Goal: Task Accomplishment & Management: Manage account settings

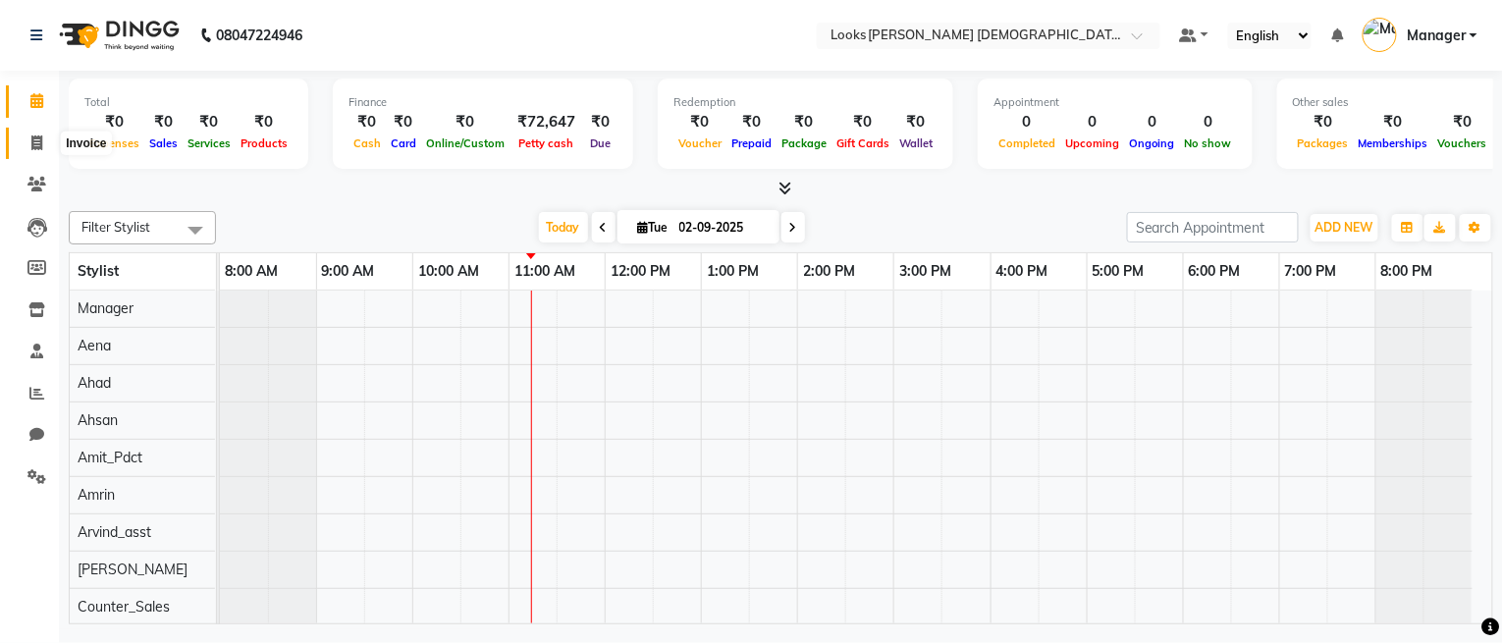
click at [26, 139] on span at bounding box center [37, 144] width 34 height 23
select select "service"
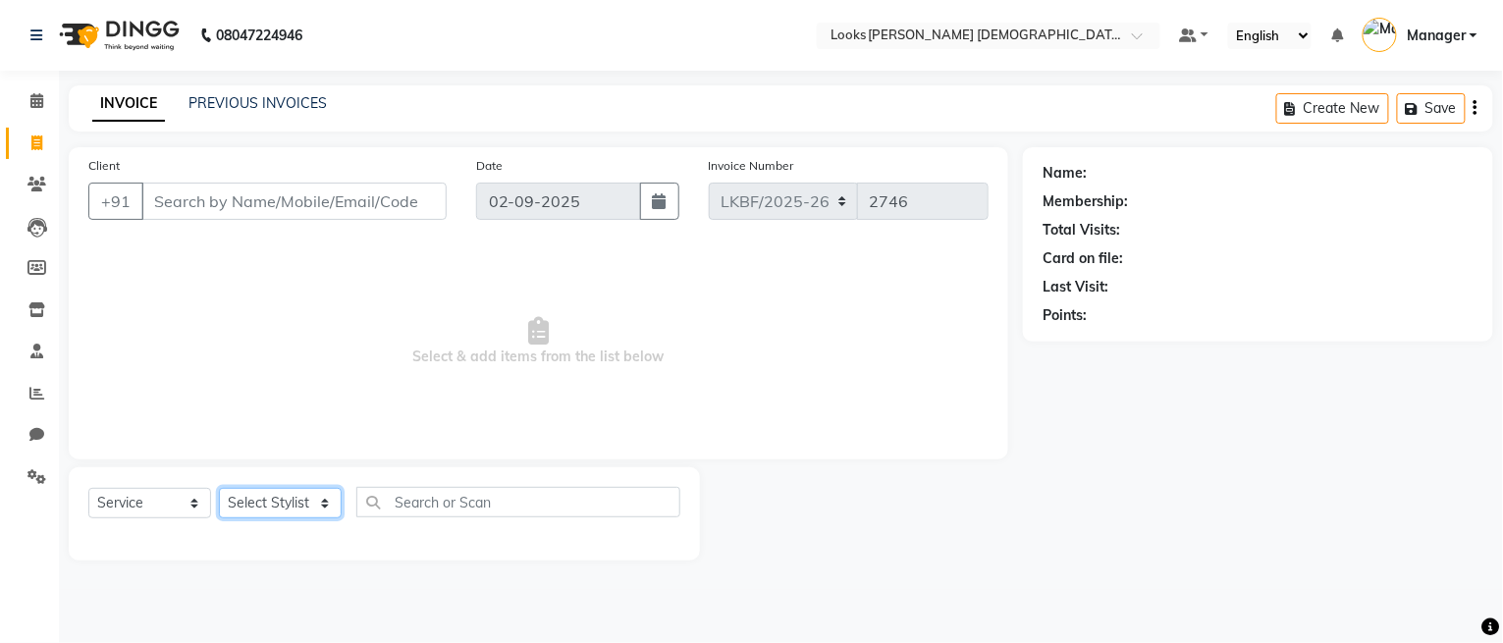
click at [277, 503] on select "Select Stylist" at bounding box center [280, 503] width 123 height 30
select select "87724"
click at [219, 489] on select "Select Stylist Aena Ahad Ahsan Amit_Pdct Amrin Arvind_asst Bijender Counter_Sal…" at bounding box center [280, 503] width 123 height 30
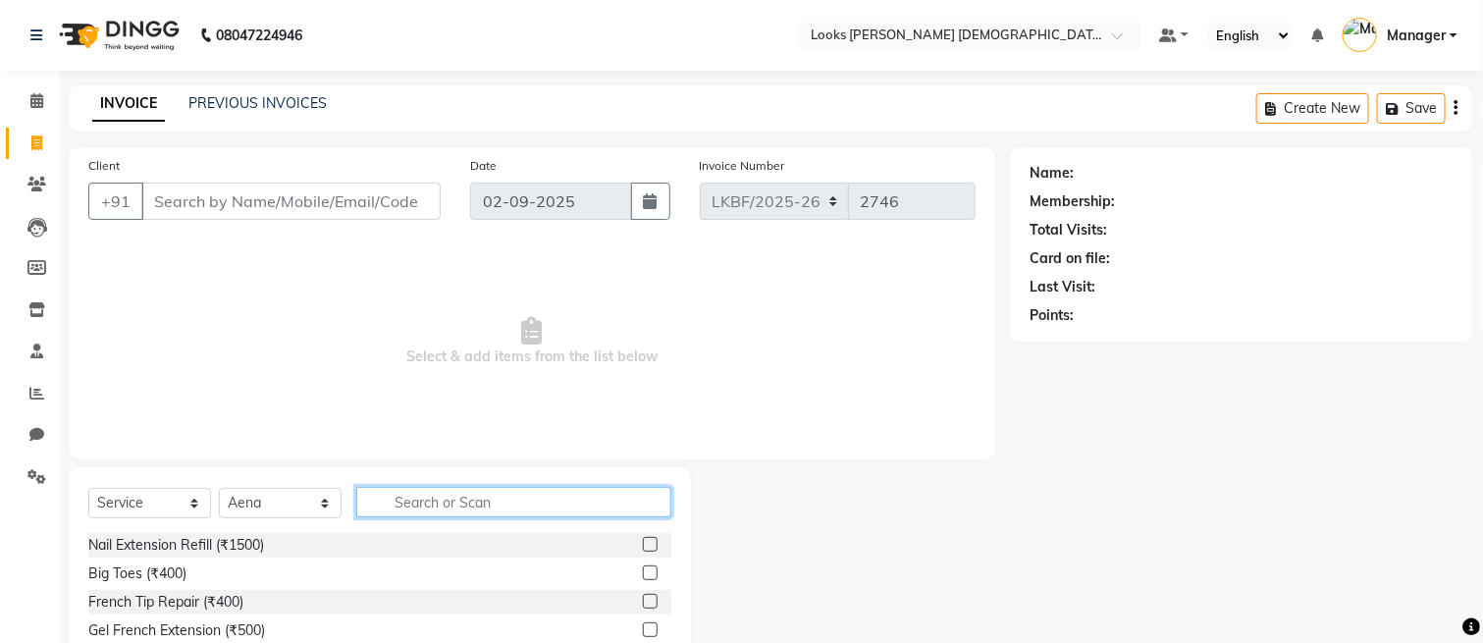
click at [508, 501] on input "text" at bounding box center [513, 502] width 315 height 30
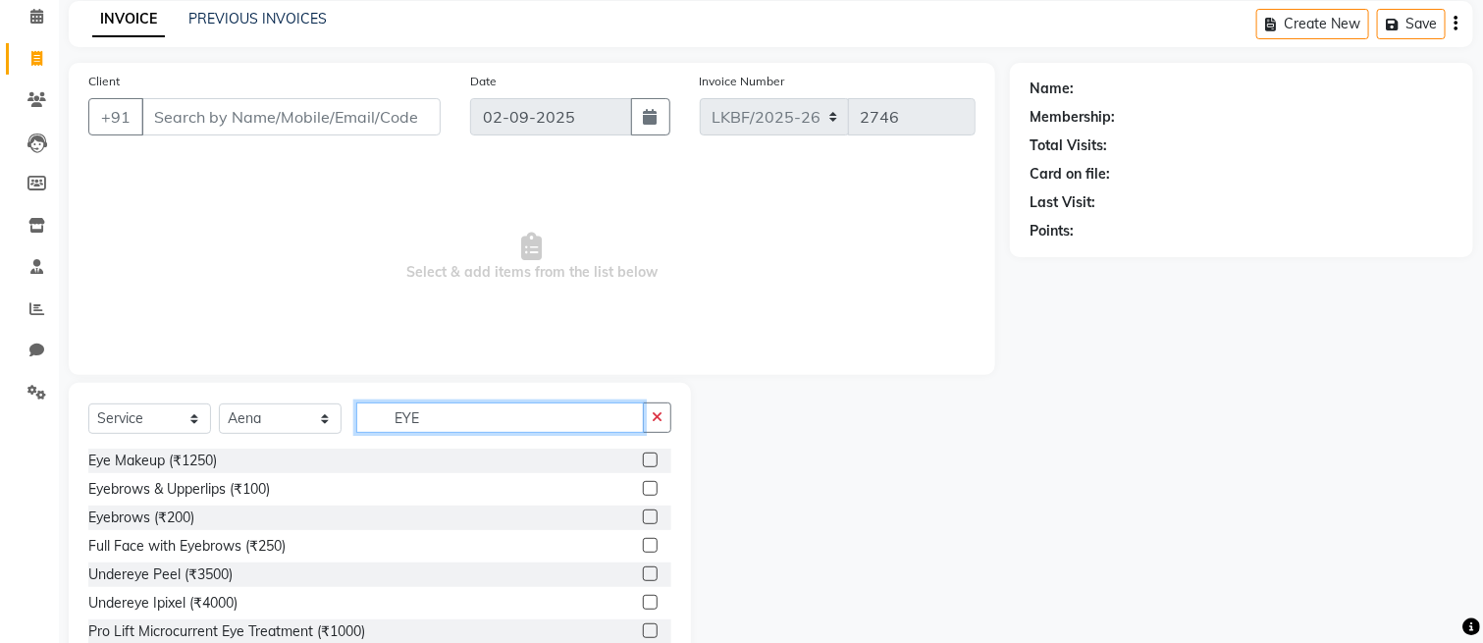
scroll to position [131, 0]
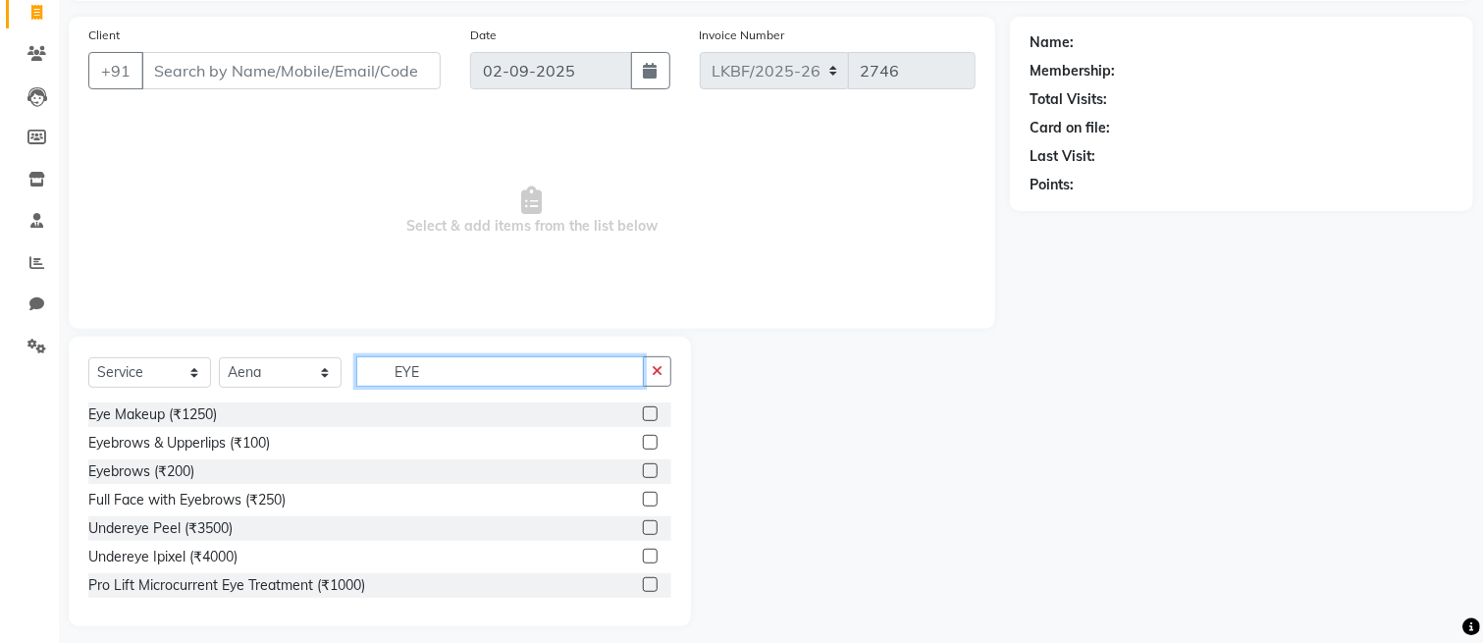
type input "EYE"
click at [643, 463] on label at bounding box center [650, 470] width 15 height 15
click at [643, 465] on input "checkbox" at bounding box center [649, 471] width 13 height 13
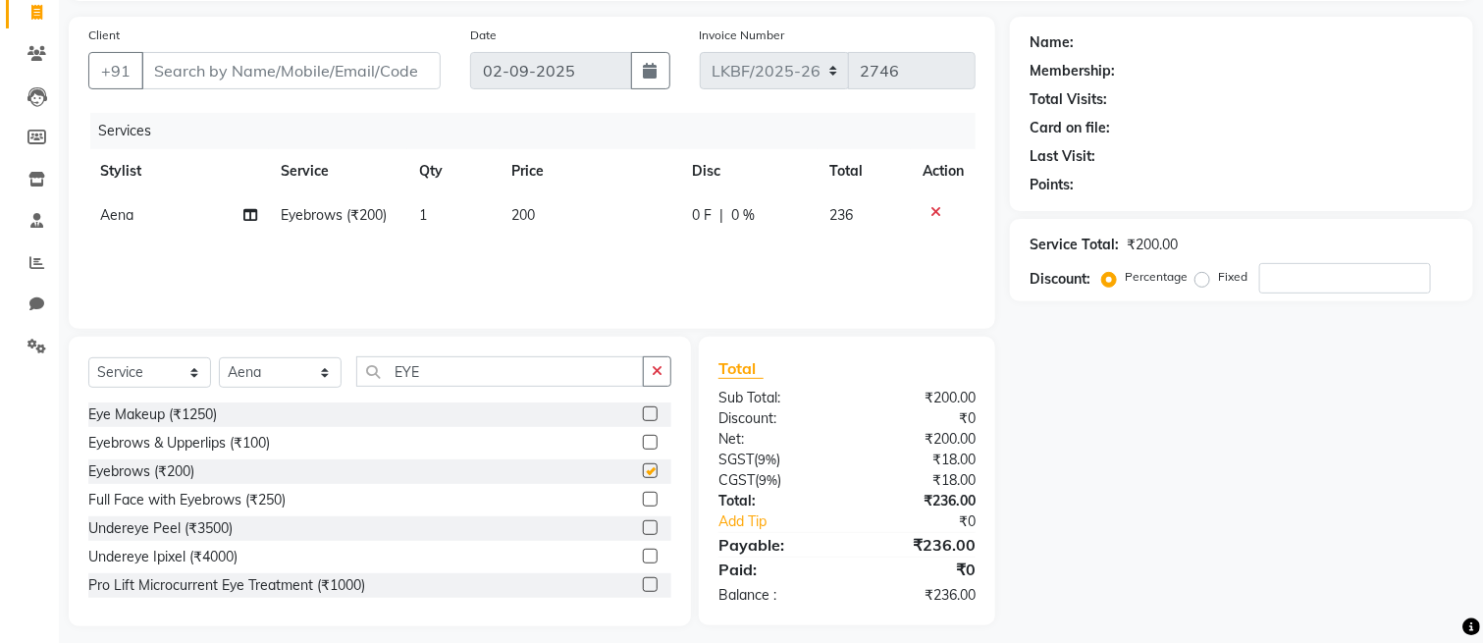
checkbox input "false"
click at [531, 212] on span "200" at bounding box center [523, 215] width 24 height 18
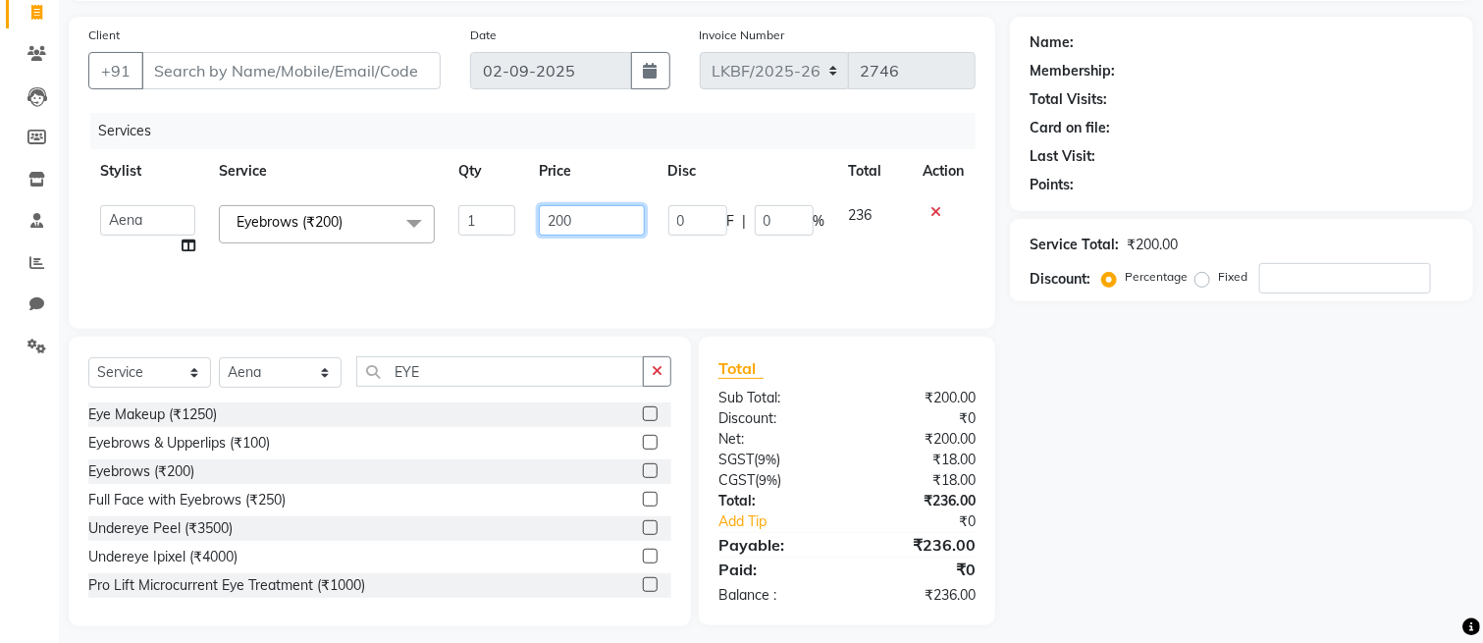
drag, startPoint x: 611, startPoint y: 203, endPoint x: 505, endPoint y: 251, distance: 116.4
click at [505, 251] on tr "Aena Ahad Ahsan Amit_Pdct Amrin Arvind_asst Bijender Counter_Sales Dharmaveer F…" at bounding box center [531, 230] width 887 height 75
type input "100"
click at [654, 377] on icon "button" at bounding box center [657, 371] width 11 height 14
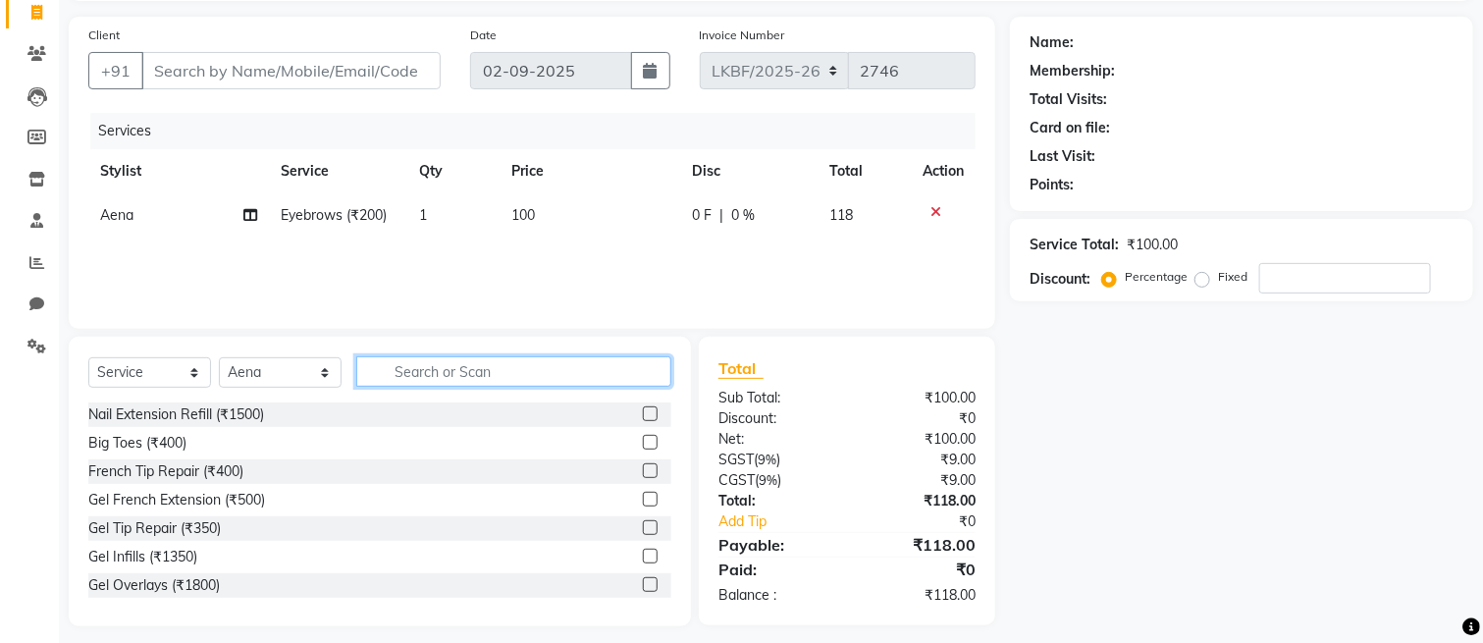
click at [563, 367] on input "text" at bounding box center [513, 371] width 315 height 30
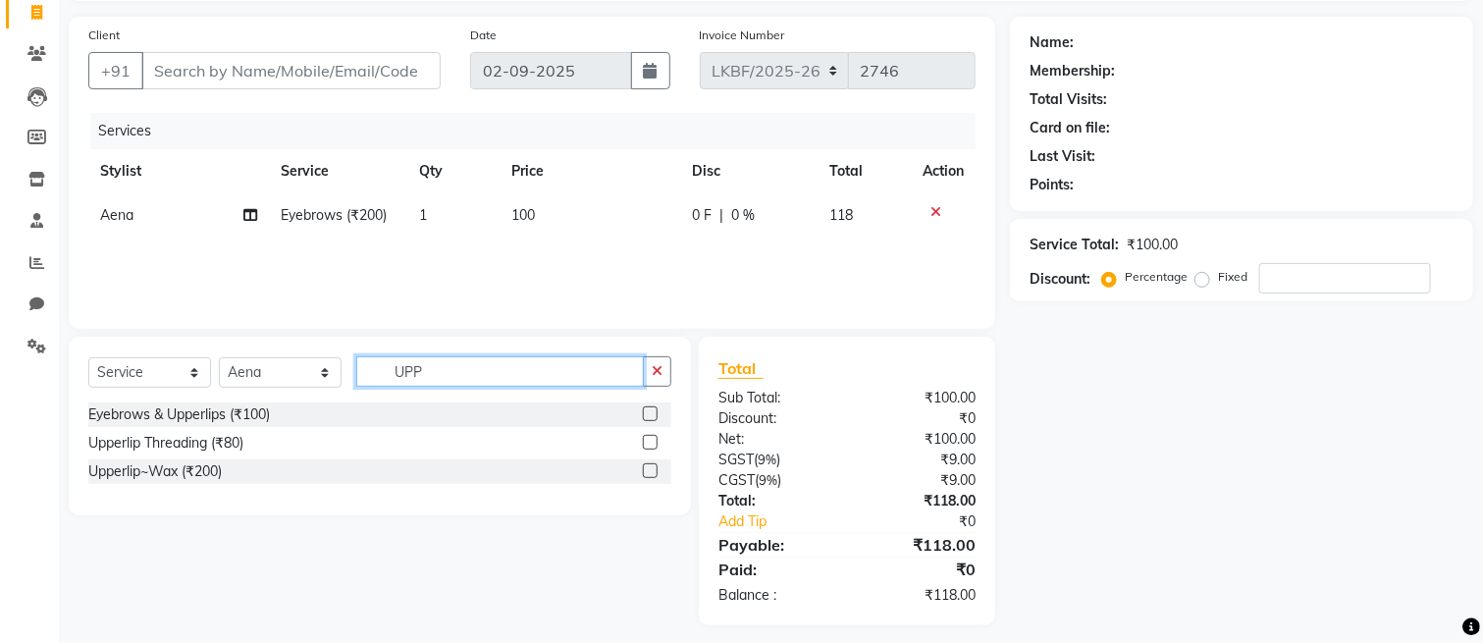
type input "UPP"
click at [647, 471] on label at bounding box center [650, 470] width 15 height 15
click at [647, 471] on input "checkbox" at bounding box center [649, 471] width 13 height 13
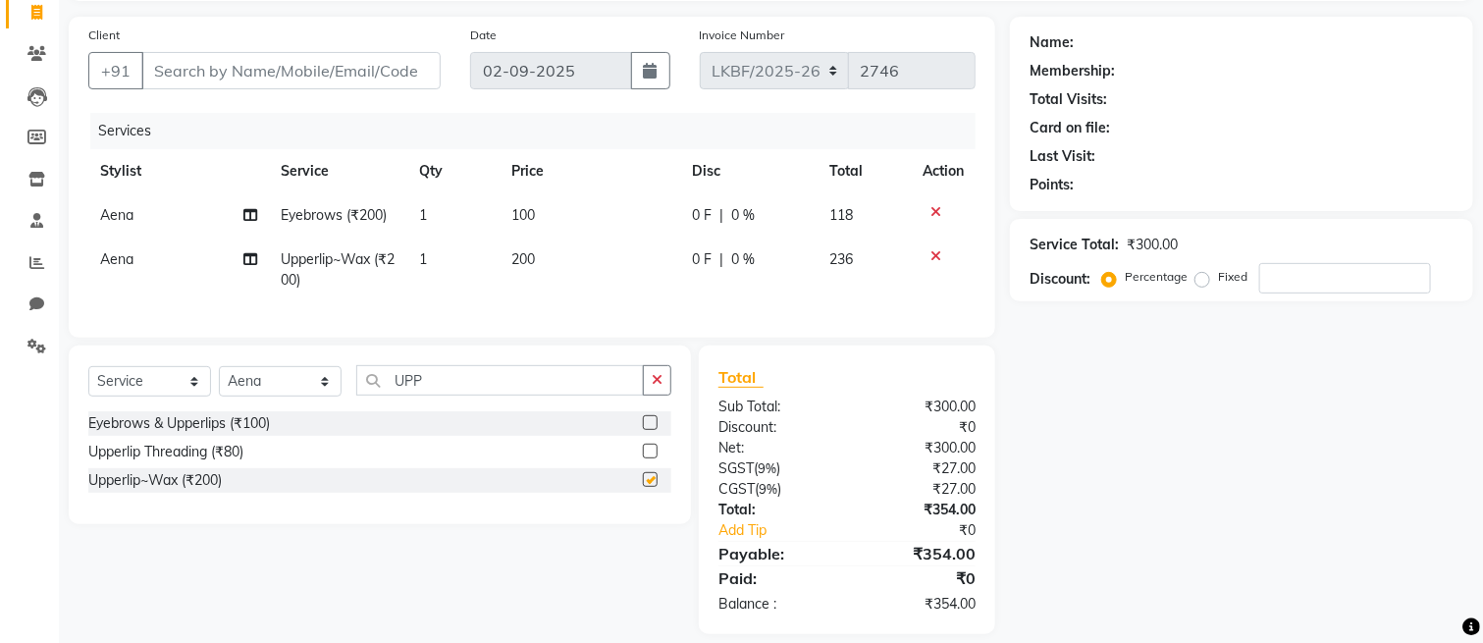
checkbox input "false"
click at [546, 259] on td "200" at bounding box center [590, 270] width 180 height 65
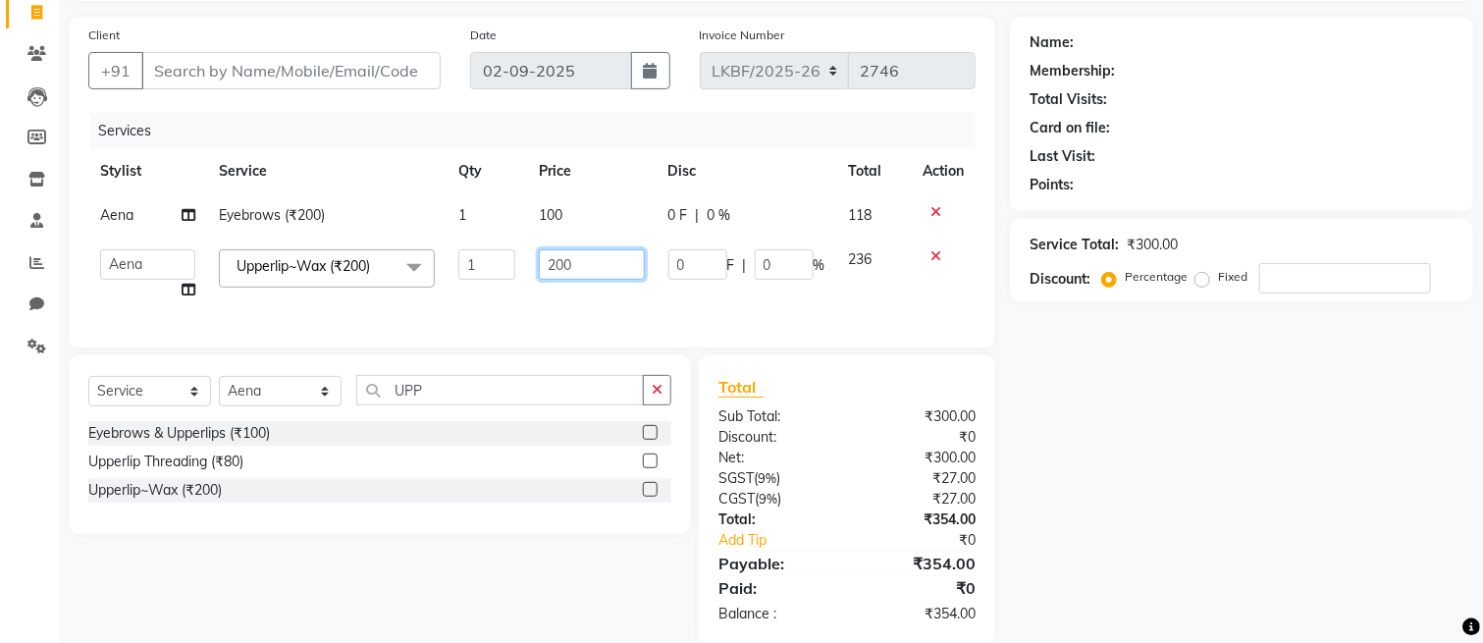
drag, startPoint x: 588, startPoint y: 267, endPoint x: 517, endPoint y: 282, distance: 72.2
click at [519, 282] on tr "Aena Ahad Ahsan Amit_Pdct Amrin Arvind_asst Bijender Counter_Sales Dharmaveer F…" at bounding box center [531, 275] width 887 height 75
type input "150"
drag, startPoint x: 661, startPoint y: 402, endPoint x: 650, endPoint y: 402, distance: 10.8
click at [654, 397] on icon "button" at bounding box center [657, 390] width 11 height 14
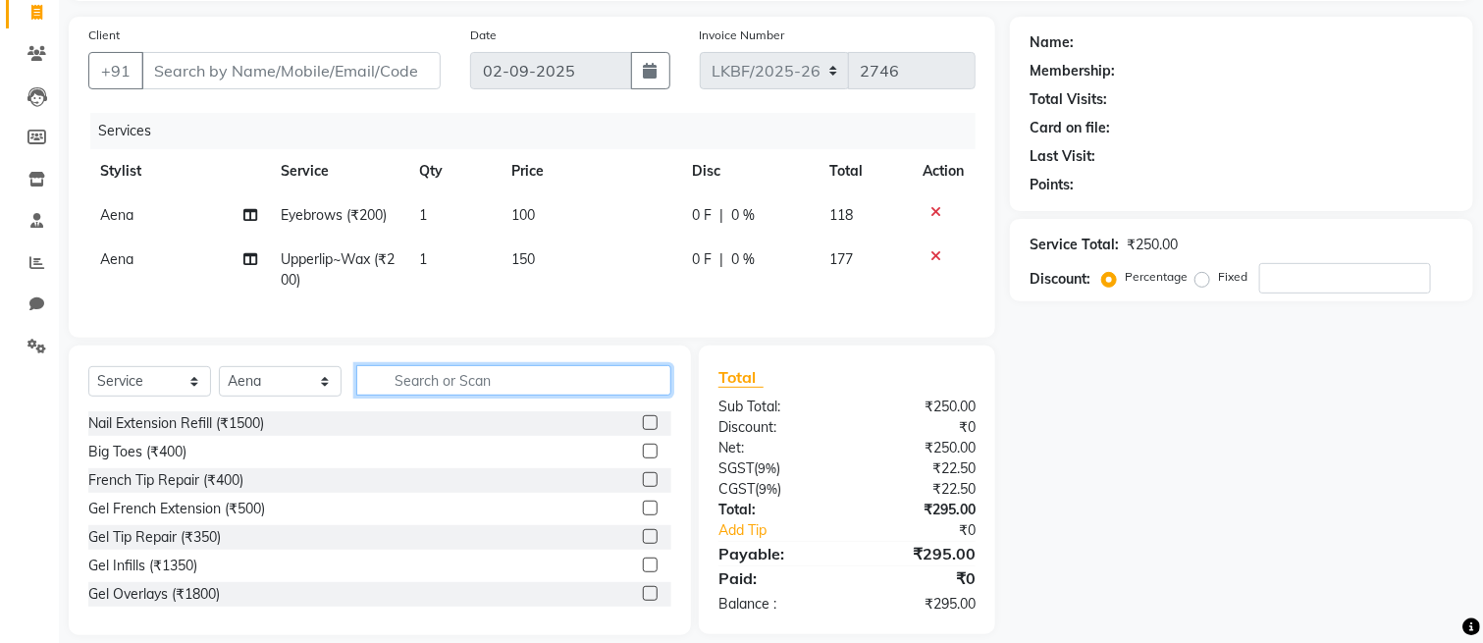
click at [579, 396] on input "text" at bounding box center [513, 380] width 315 height 30
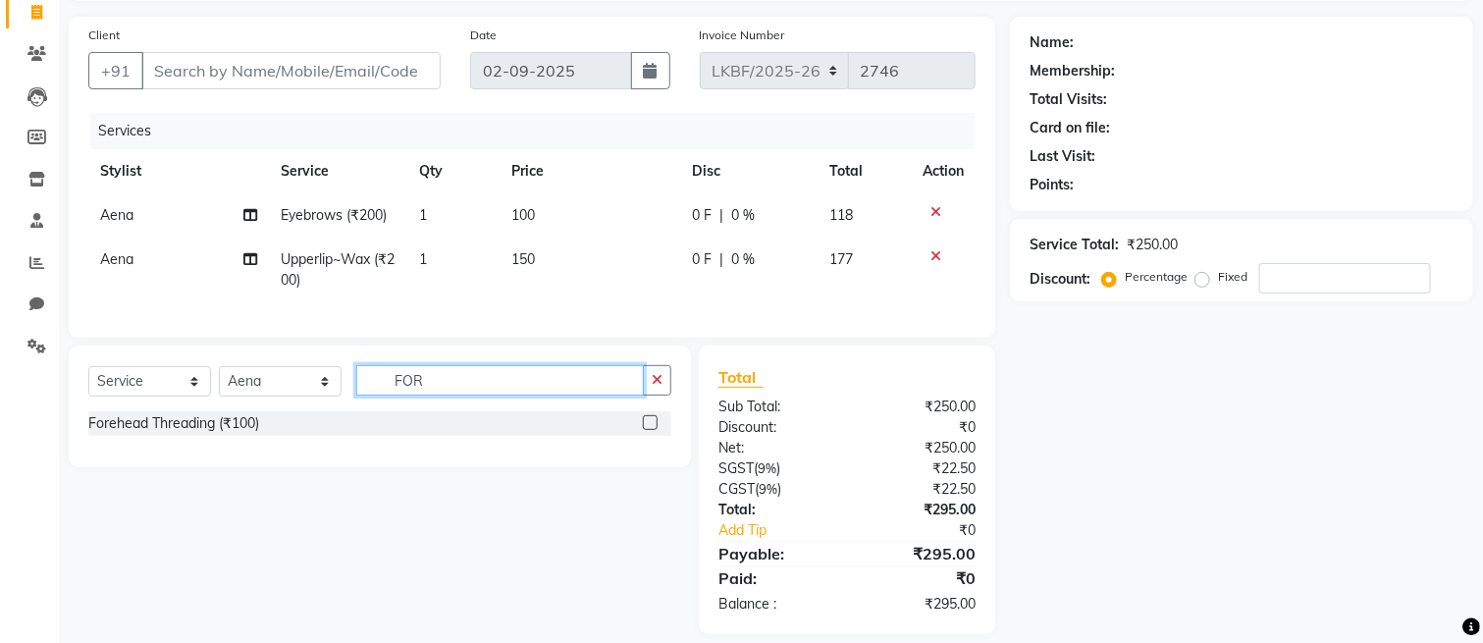
type input "FOR"
click at [653, 430] on label at bounding box center [650, 422] width 15 height 15
click at [653, 430] on input "checkbox" at bounding box center [649, 423] width 13 height 13
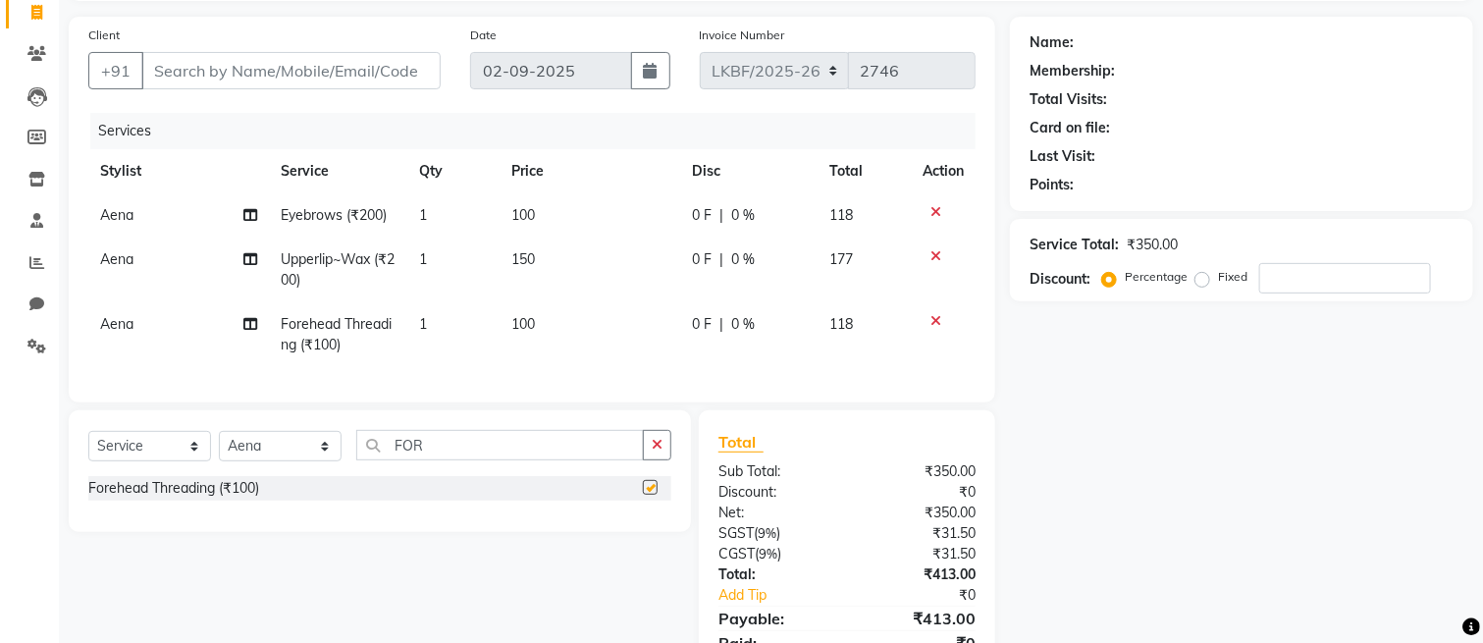
checkbox input "false"
click at [532, 332] on span "100" at bounding box center [523, 324] width 24 height 18
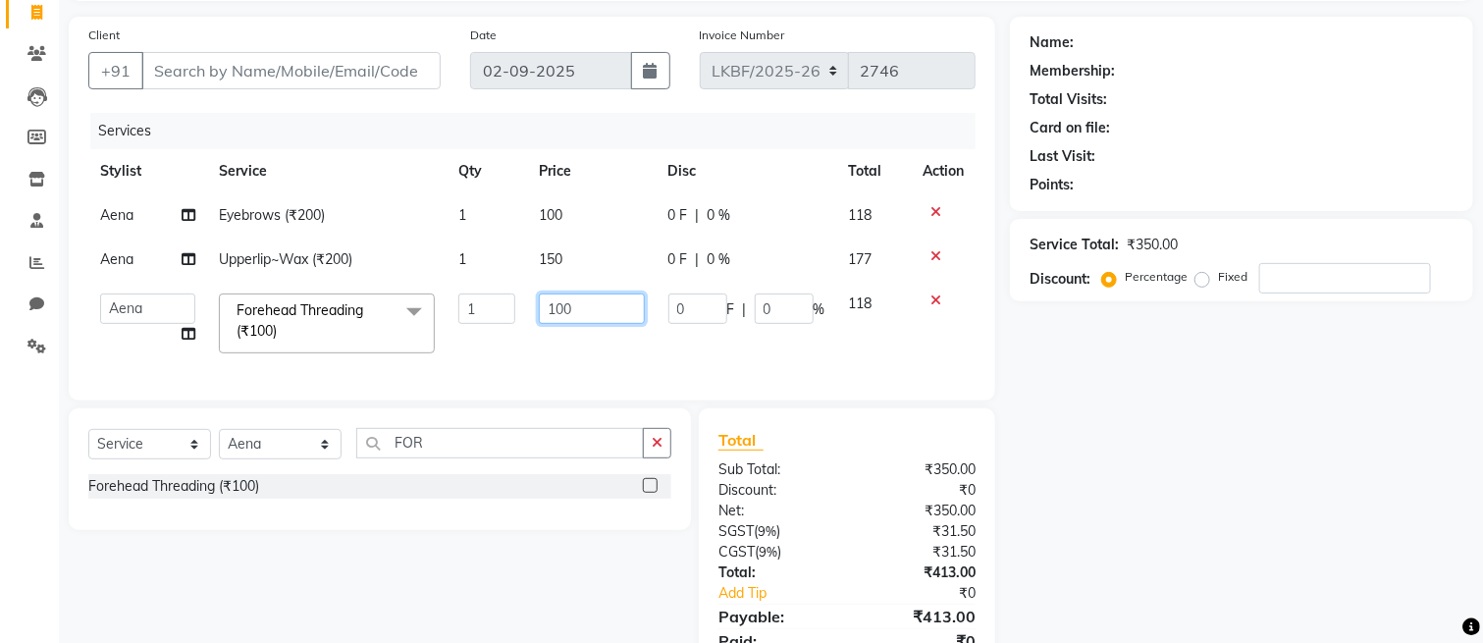
drag, startPoint x: 570, startPoint y: 305, endPoint x: 454, endPoint y: 304, distance: 116.8
click at [454, 304] on tr "Aena Ahad Ahsan Amit_Pdct Amrin Arvind_asst Bijender Counter_Sales Dharmaveer F…" at bounding box center [531, 323] width 887 height 83
type input "150"
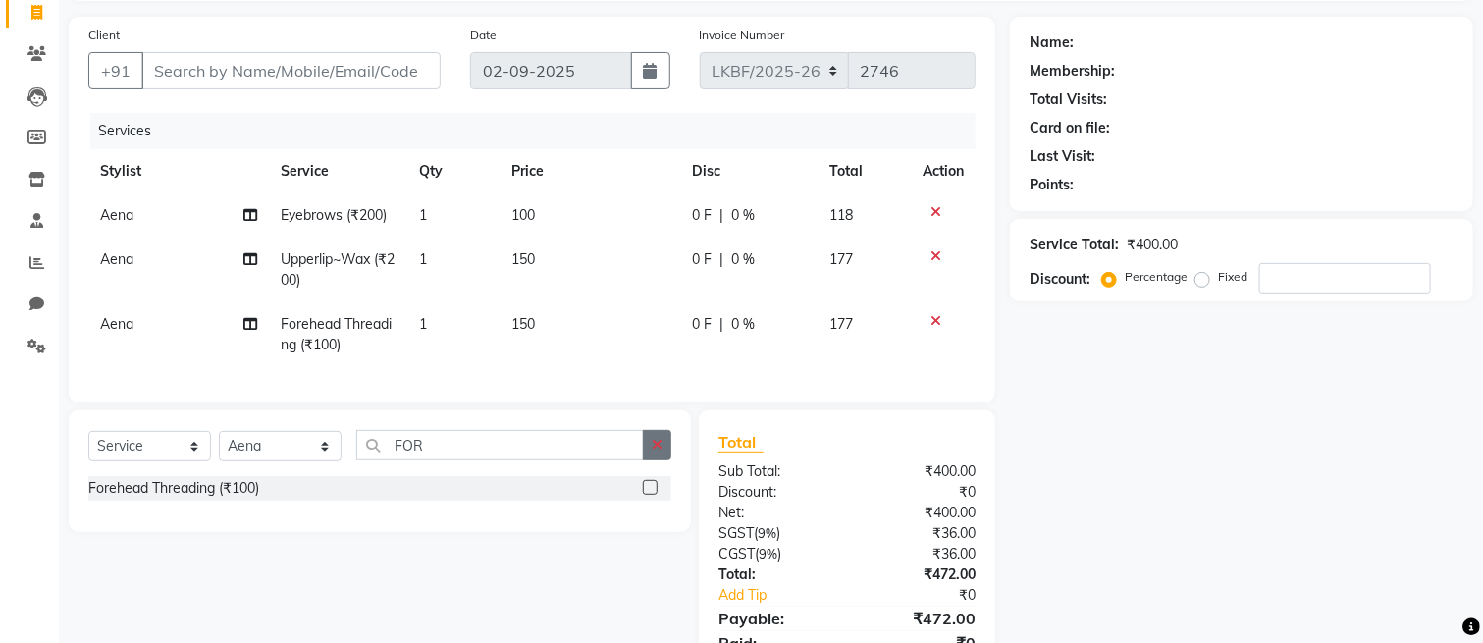
click at [659, 452] on icon "button" at bounding box center [657, 445] width 11 height 14
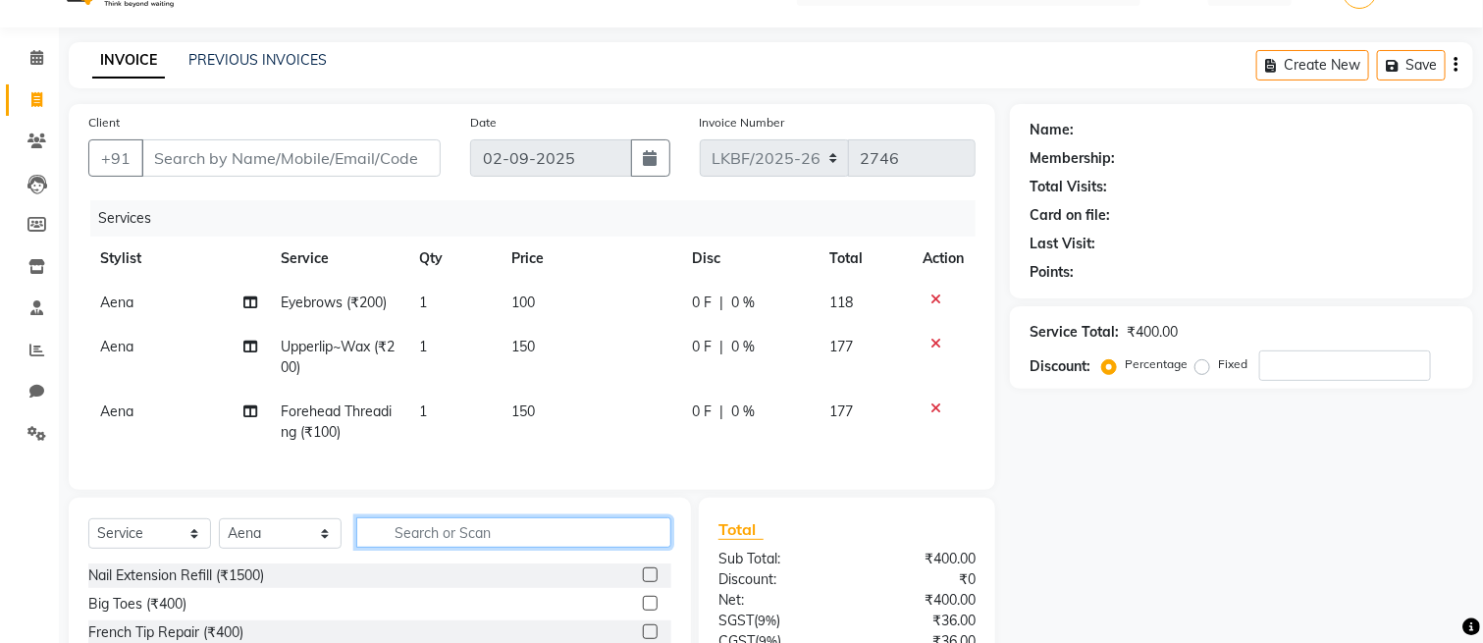
scroll to position [0, 0]
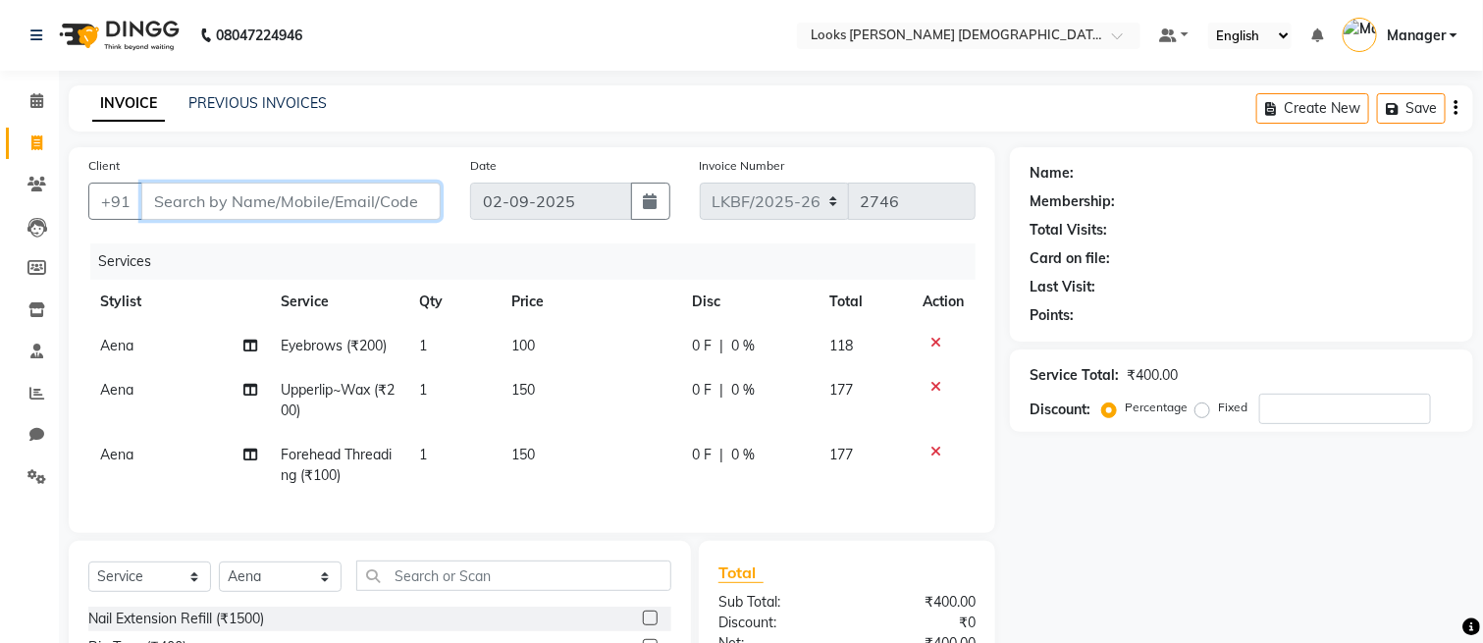
click at [226, 192] on input "Client" at bounding box center [290, 201] width 299 height 37
type input "9"
type input "0"
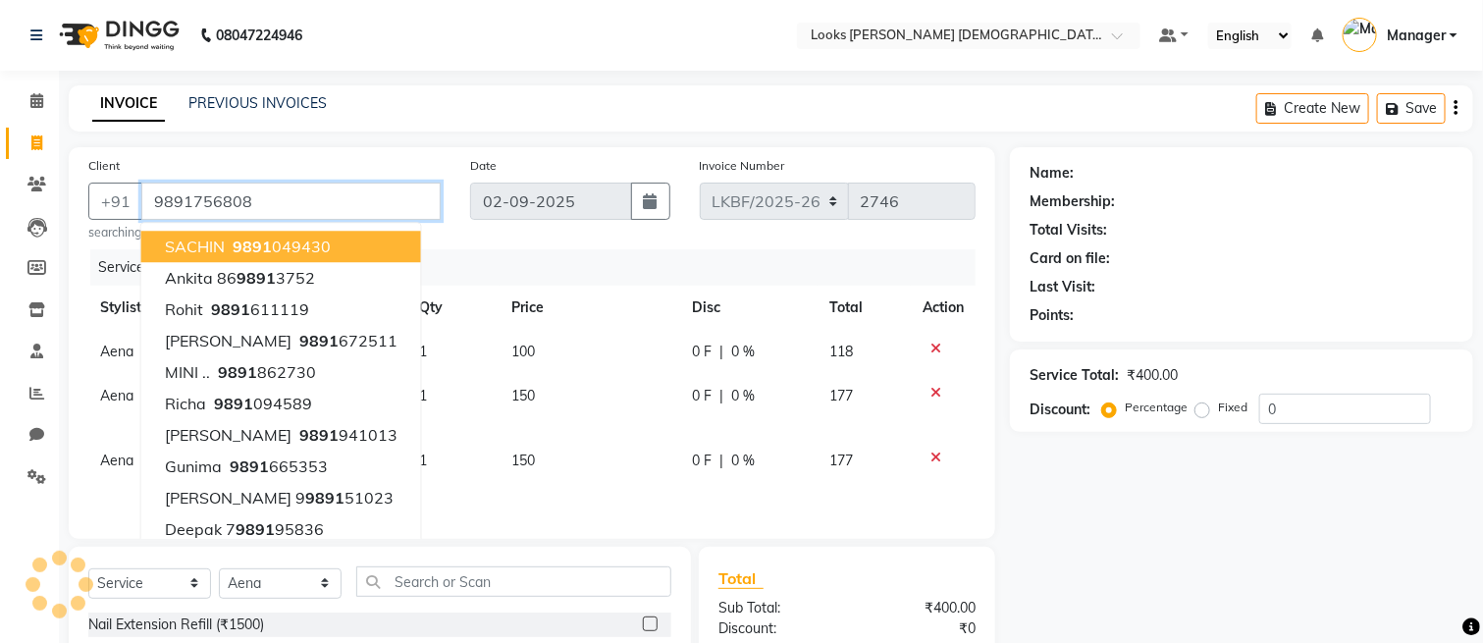
type input "9891756808"
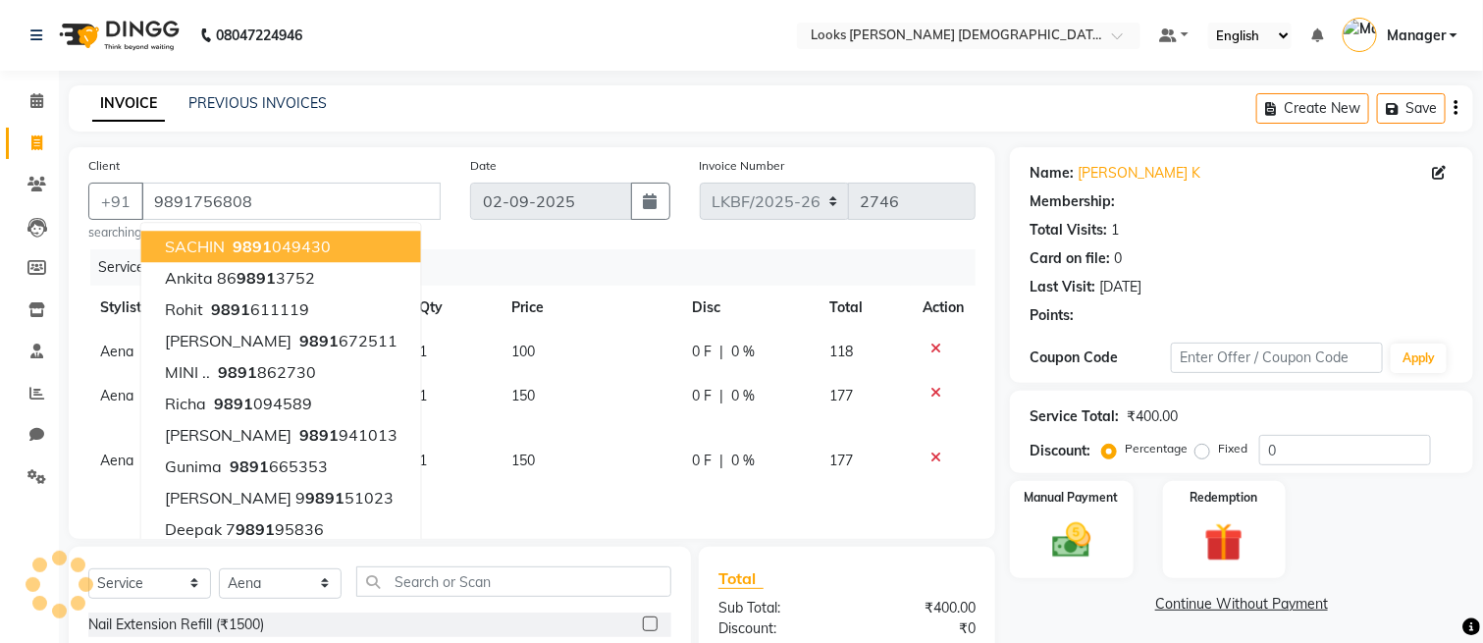
select select "1: Object"
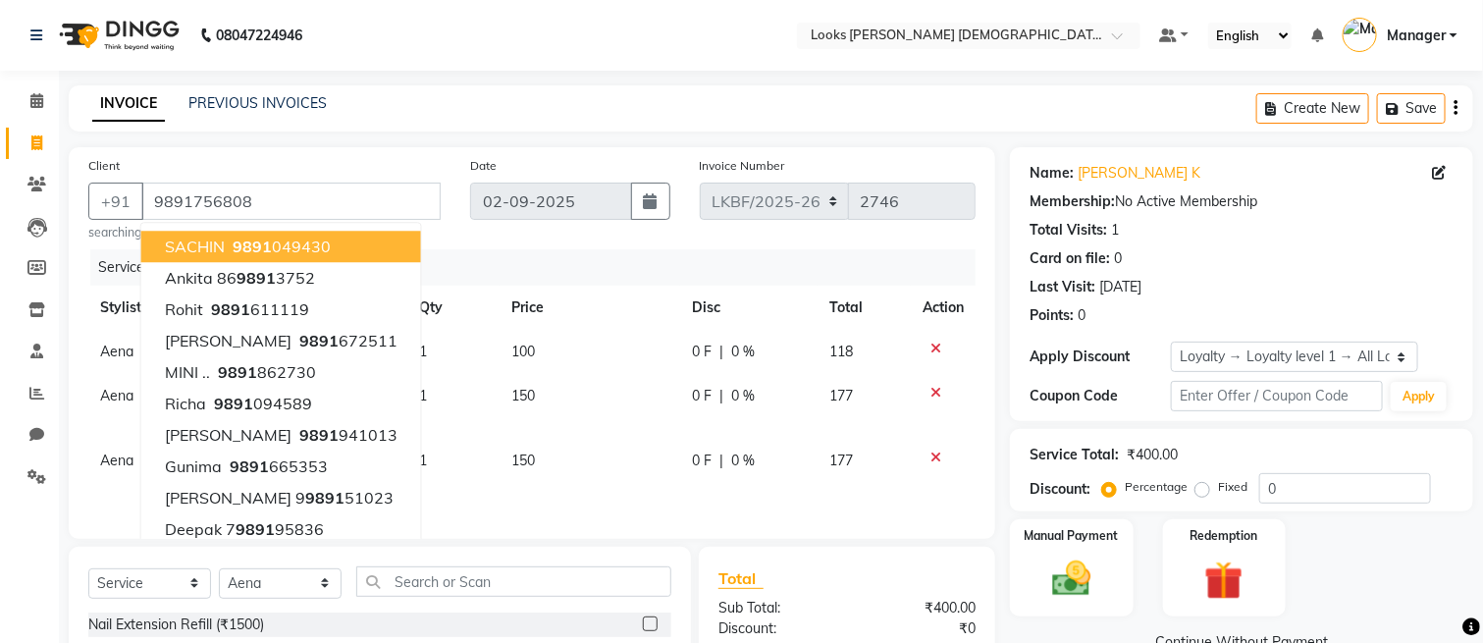
click at [646, 131] on div "INVOICE PREVIOUS INVOICES Create New Save" at bounding box center [771, 108] width 1405 height 46
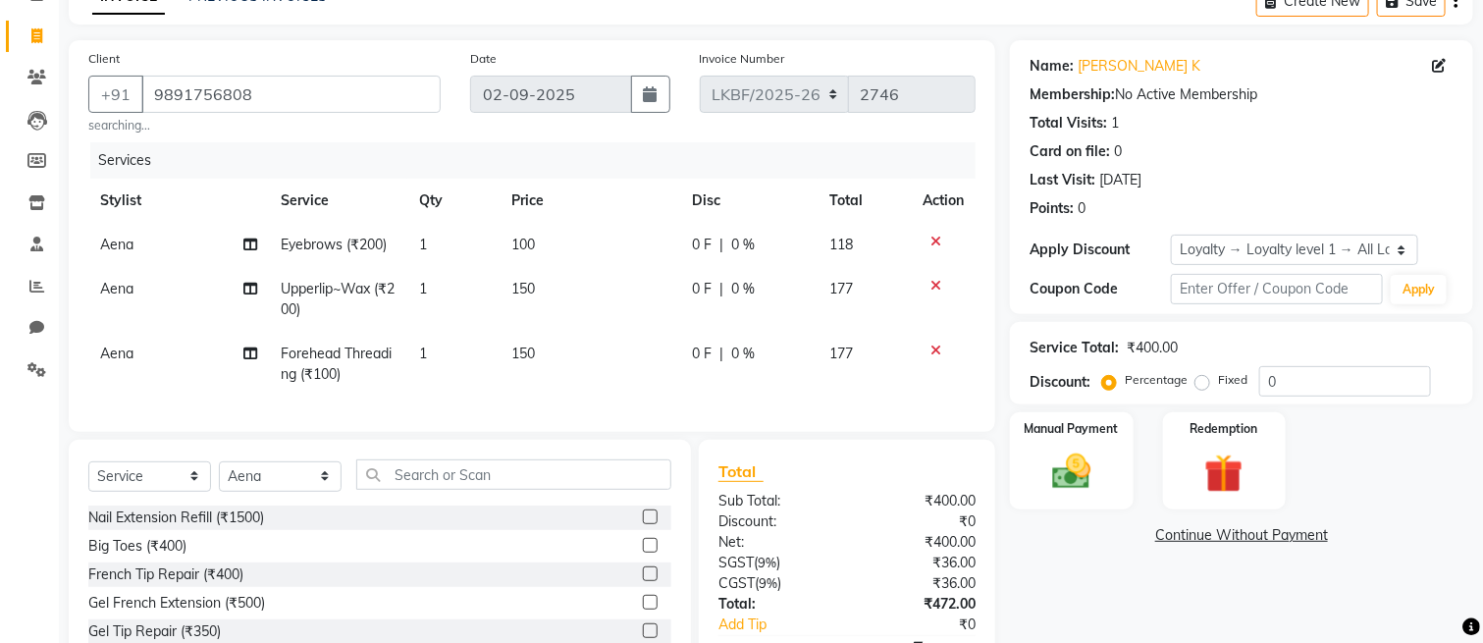
scroll to position [242, 0]
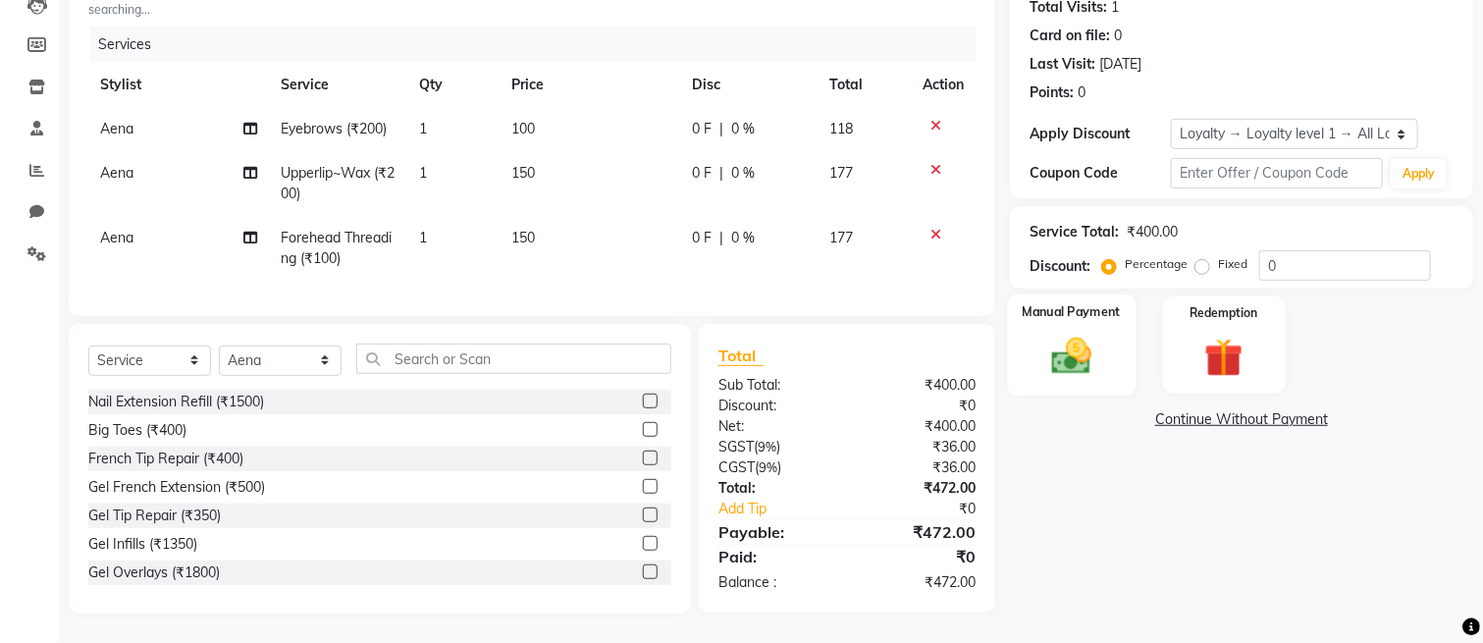
click at [1063, 351] on img at bounding box center [1072, 357] width 66 height 46
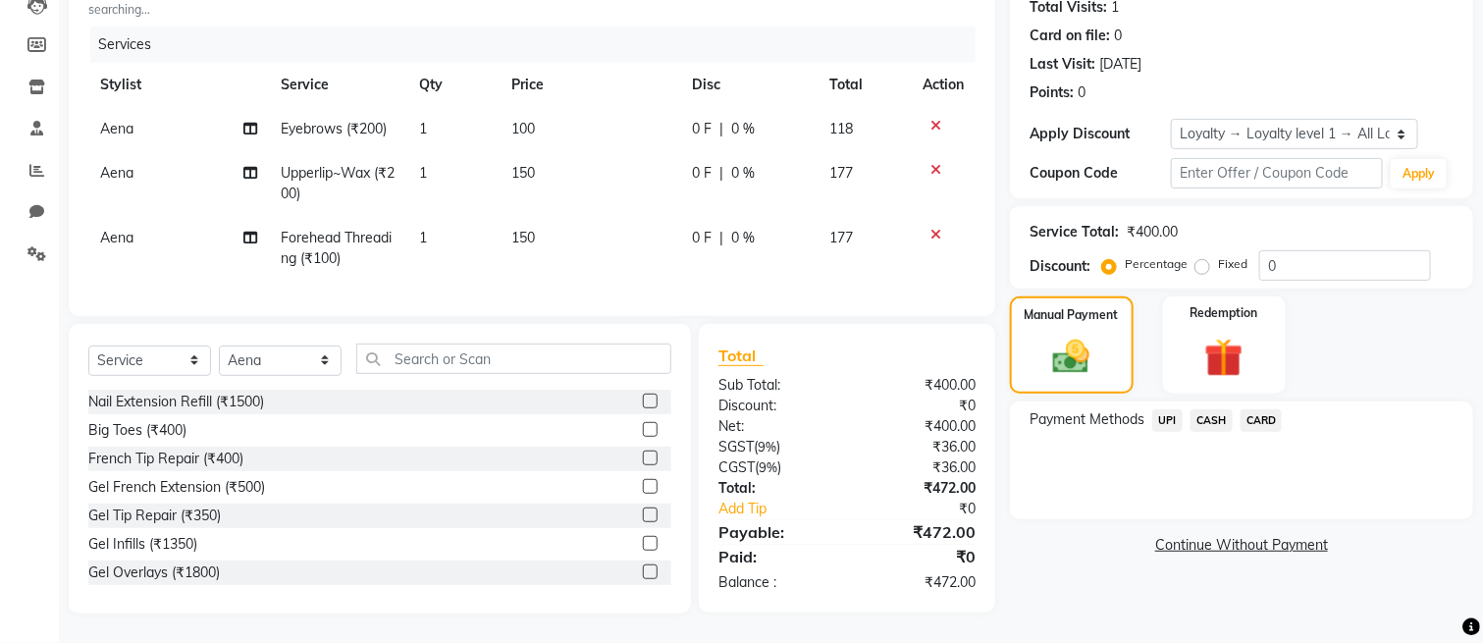
drag, startPoint x: 1215, startPoint y: 398, endPoint x: 1226, endPoint y: 420, distance: 25.0
click at [1216, 409] on span "CASH" at bounding box center [1212, 420] width 42 height 23
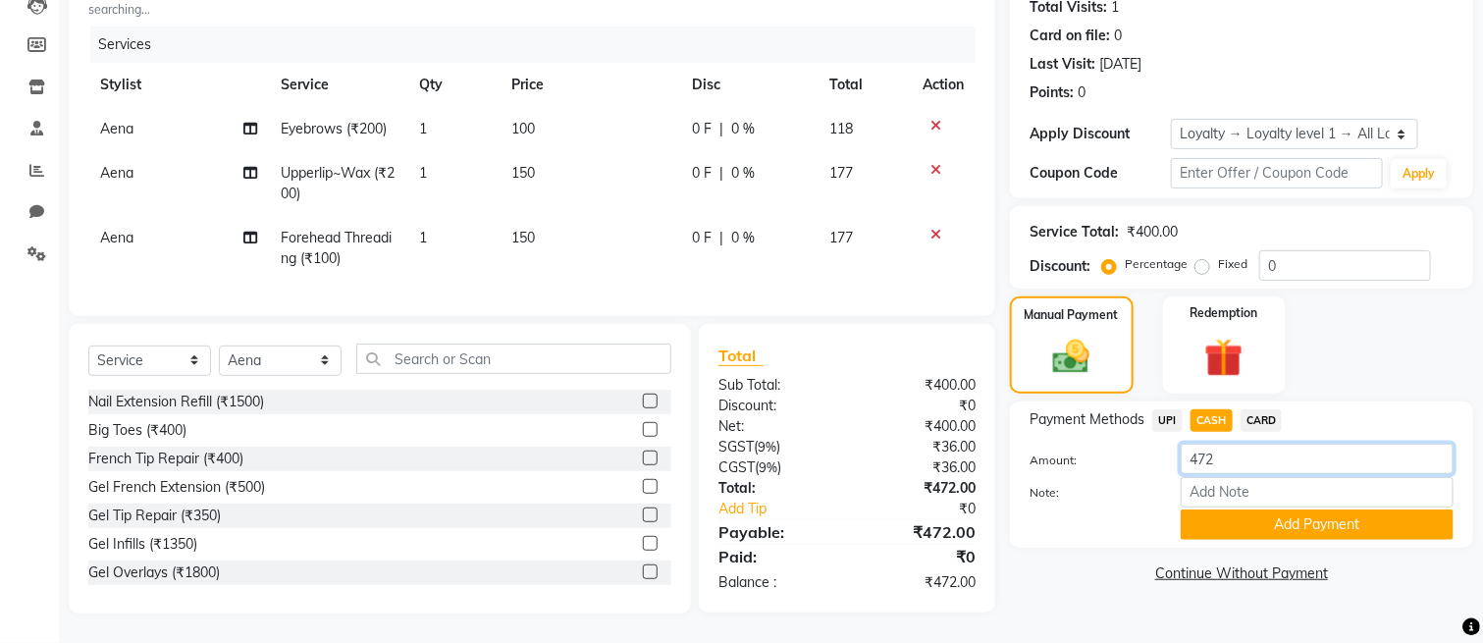
drag, startPoint x: 1249, startPoint y: 439, endPoint x: 1116, endPoint y: 453, distance: 133.2
click at [1116, 453] on div "Amount: 472" at bounding box center [1242, 460] width 454 height 33
type input "500"
click at [1225, 509] on button "Add Payment" at bounding box center [1317, 524] width 273 height 30
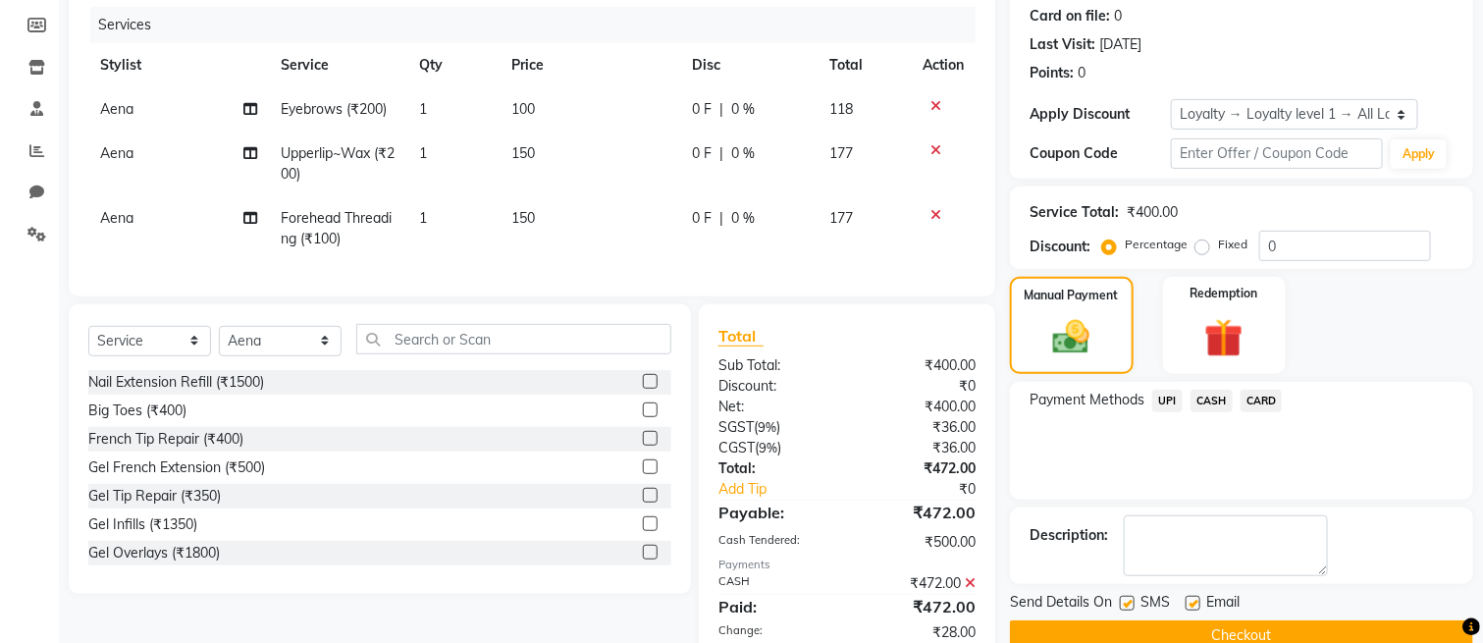
scroll to position [450, 0]
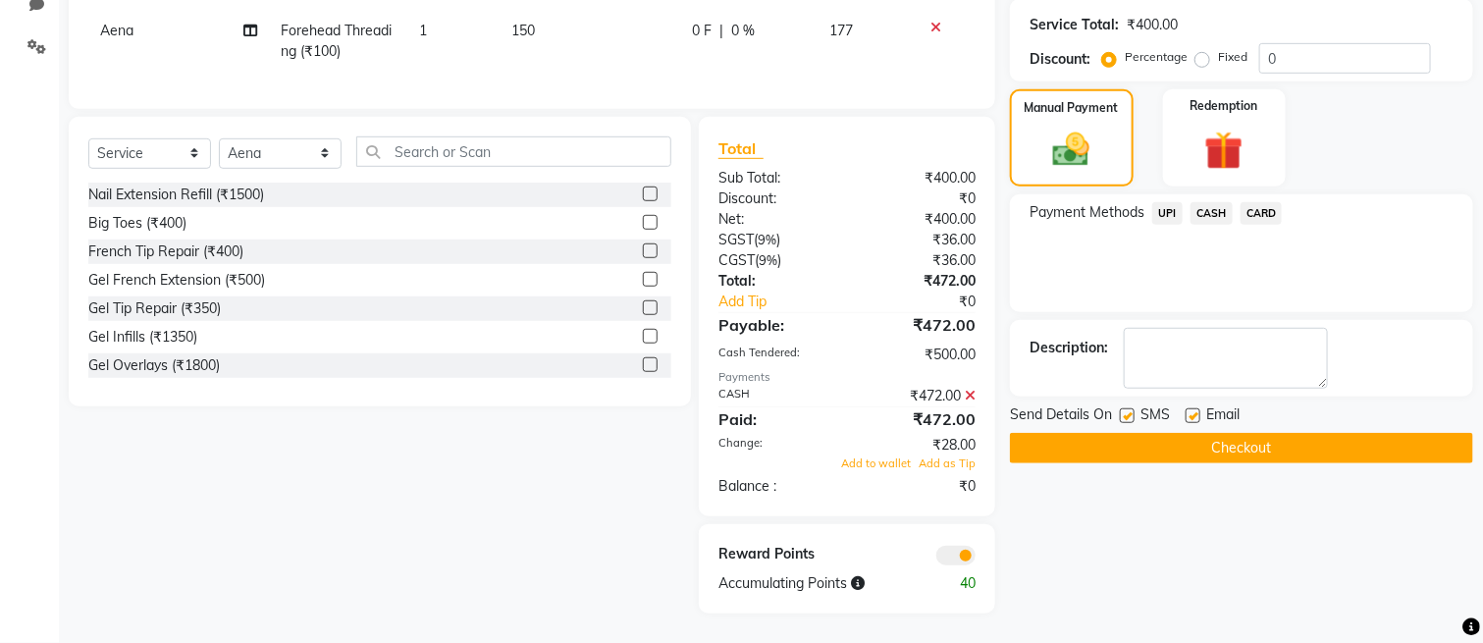
click at [1177, 439] on button "Checkout" at bounding box center [1241, 448] width 463 height 30
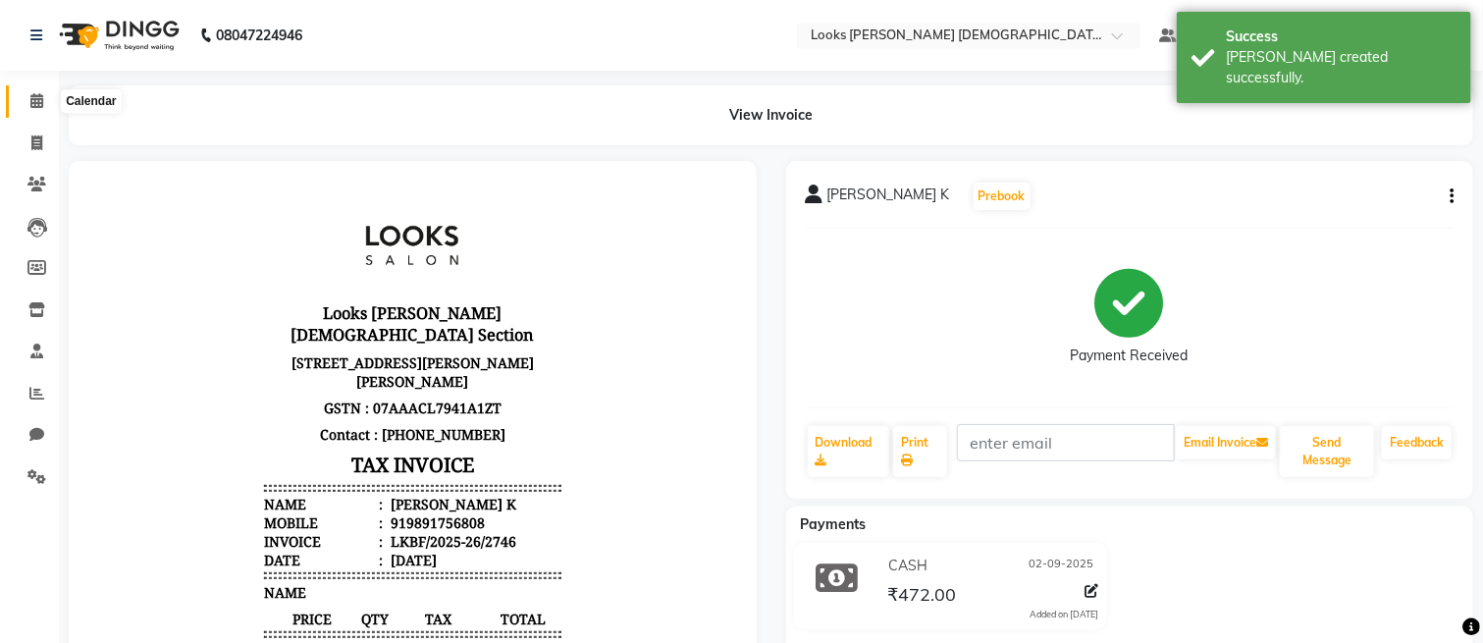
click at [35, 99] on icon at bounding box center [36, 100] width 13 height 15
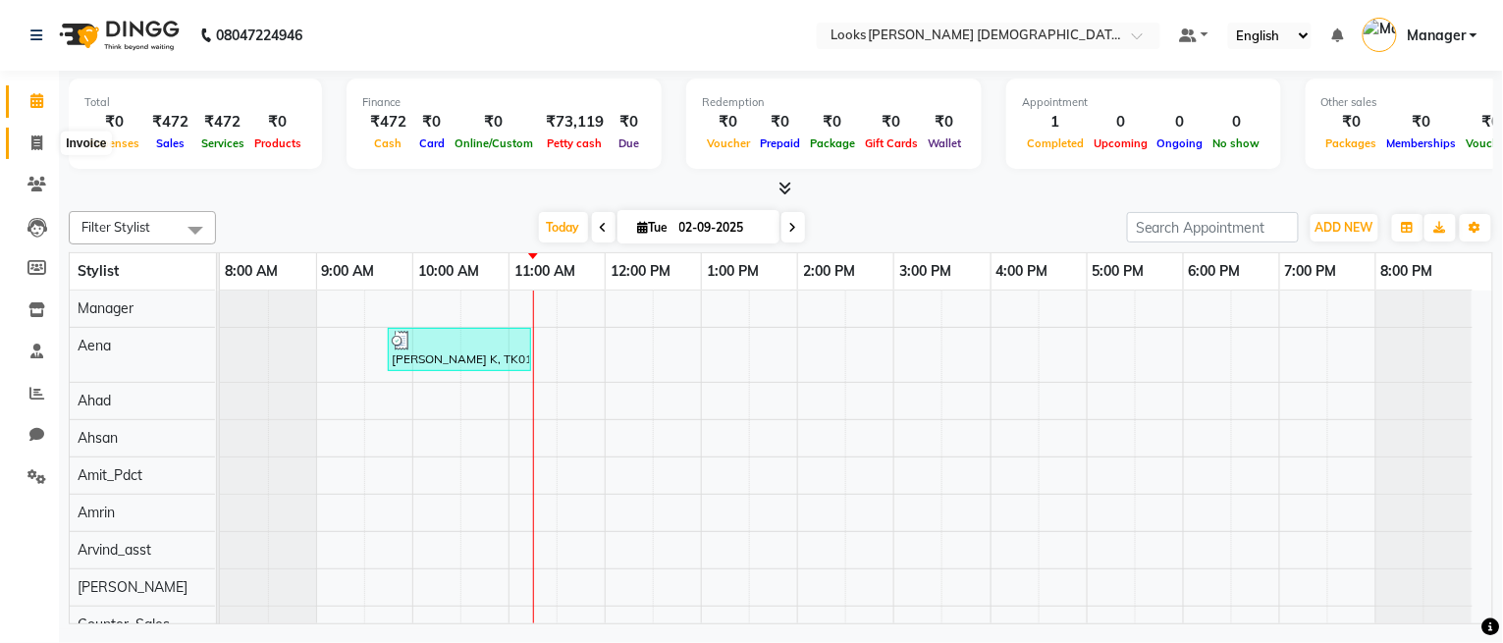
click at [26, 150] on span at bounding box center [37, 144] width 34 height 23
select select "service"
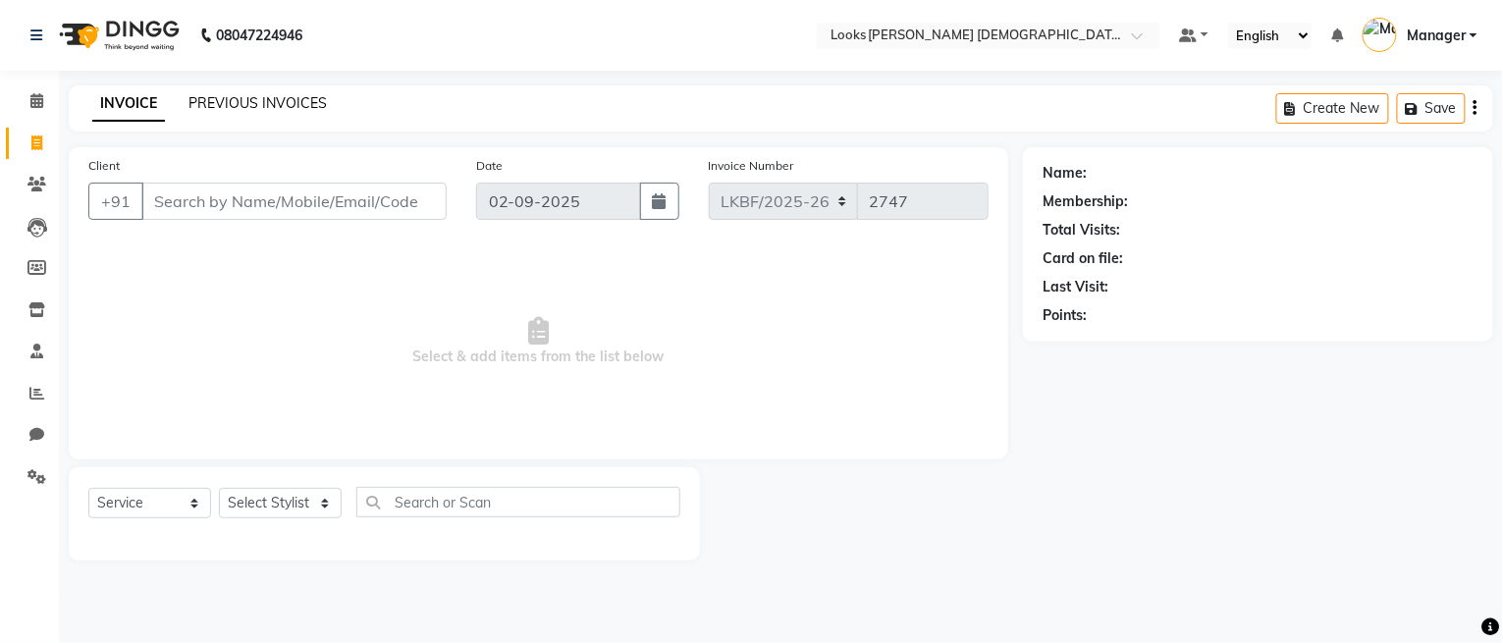
click at [236, 97] on link "PREVIOUS INVOICES" at bounding box center [257, 103] width 138 height 18
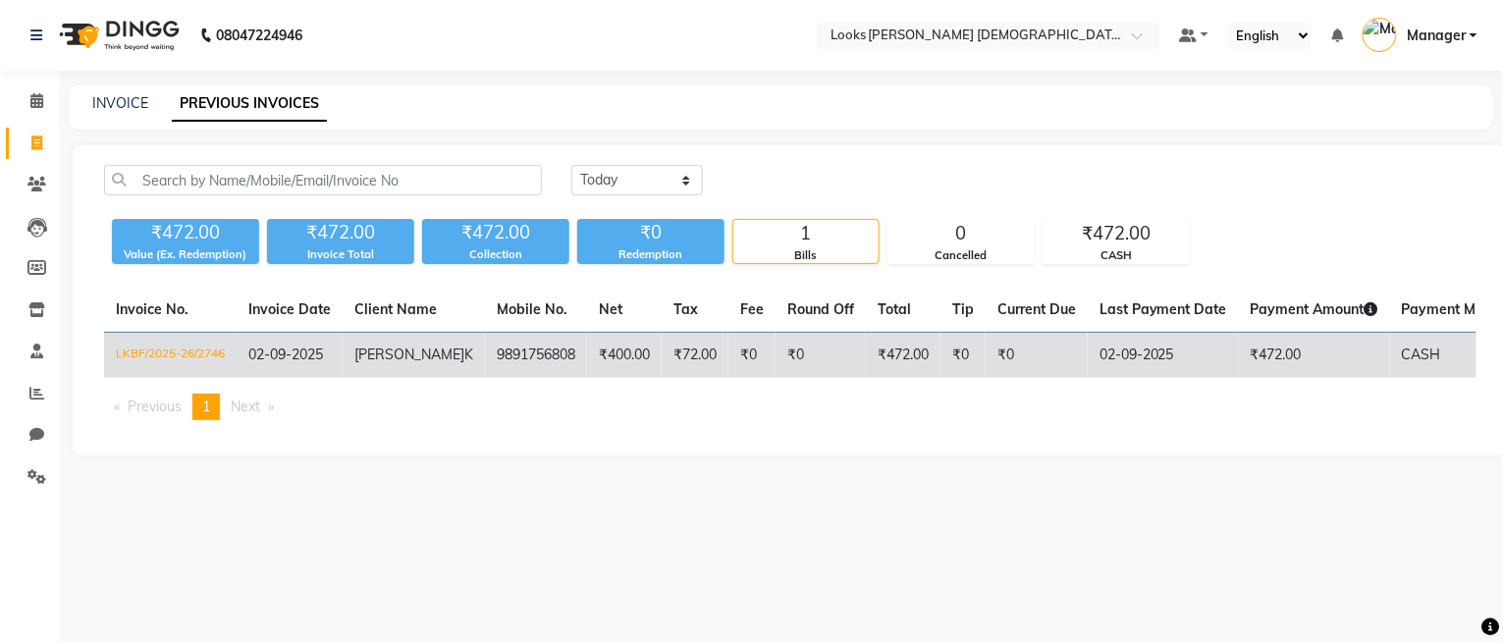
click at [504, 377] on td "9891756808" at bounding box center [536, 356] width 102 height 46
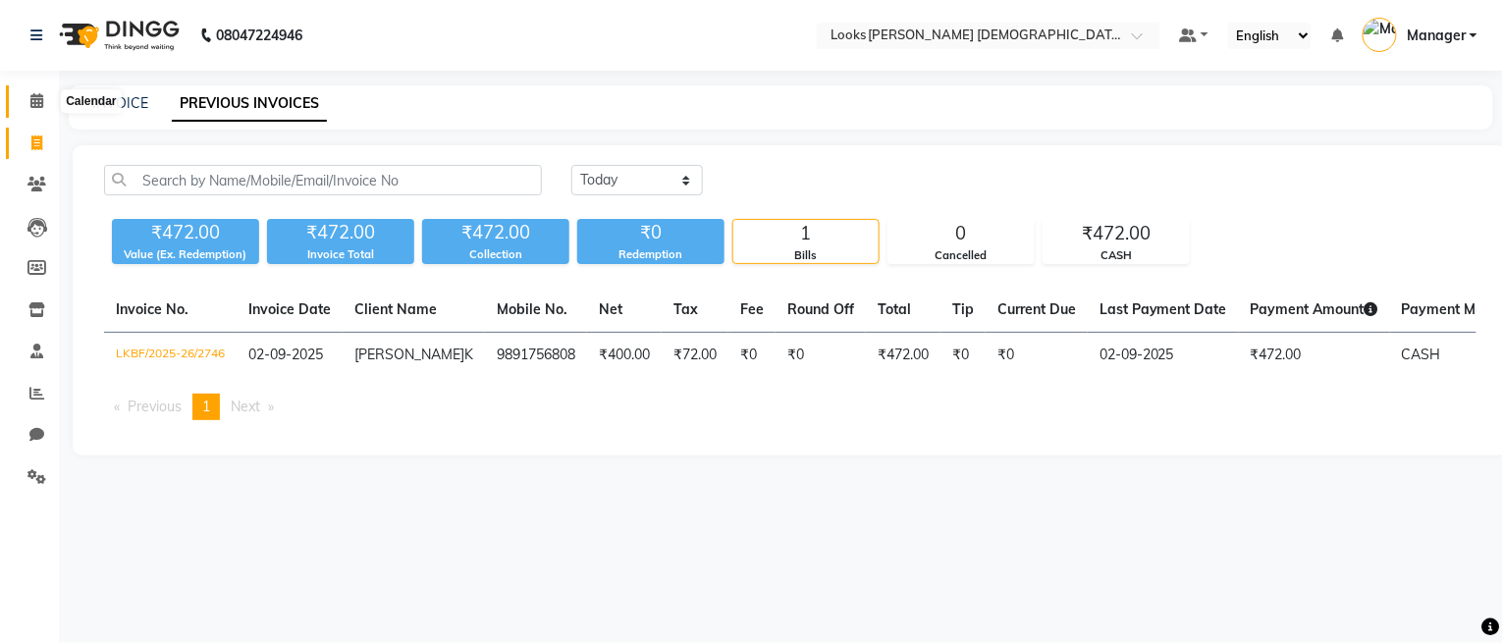
click at [31, 101] on icon at bounding box center [36, 100] width 13 height 15
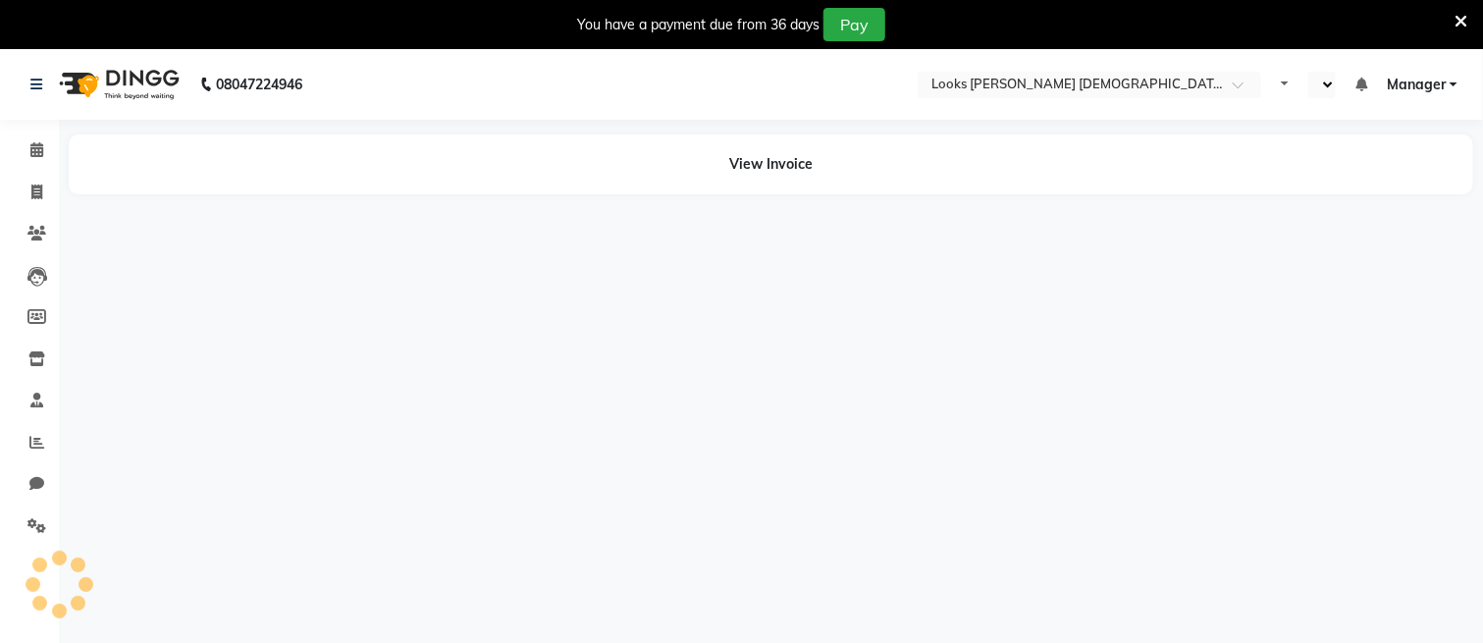
select select "en"
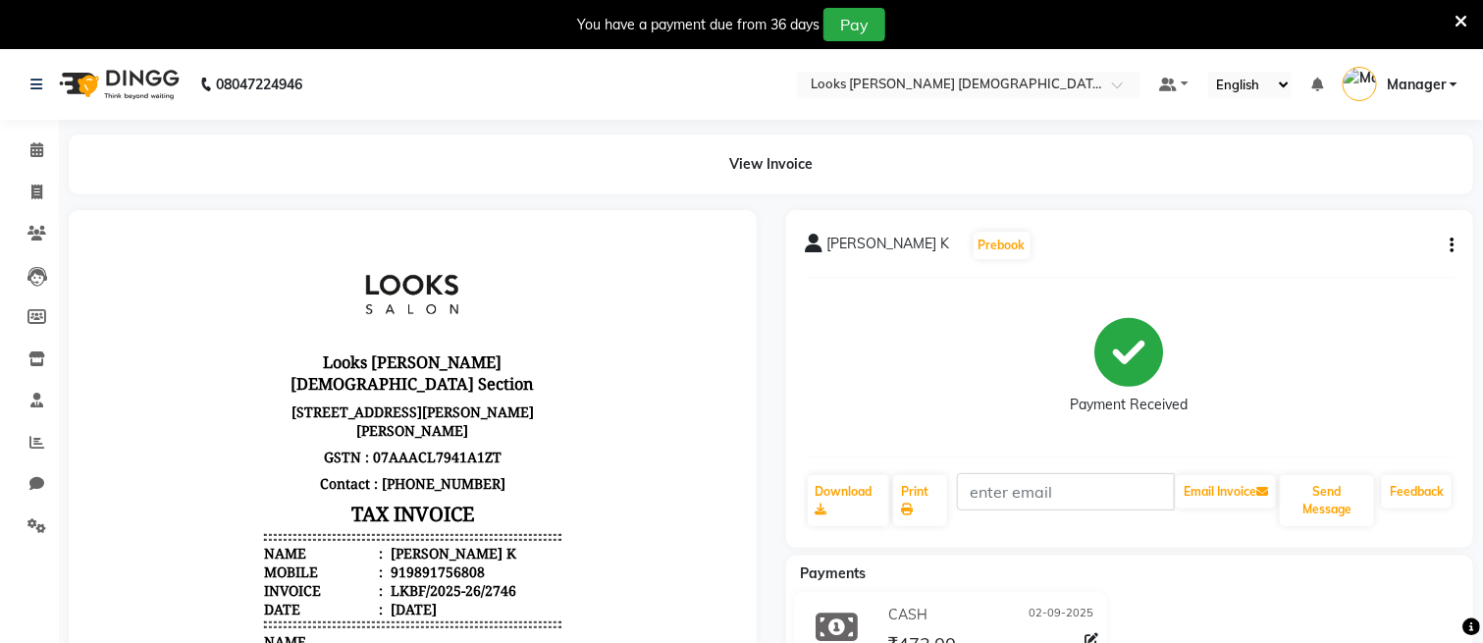
click at [1464, 21] on icon at bounding box center [1461, 22] width 13 height 18
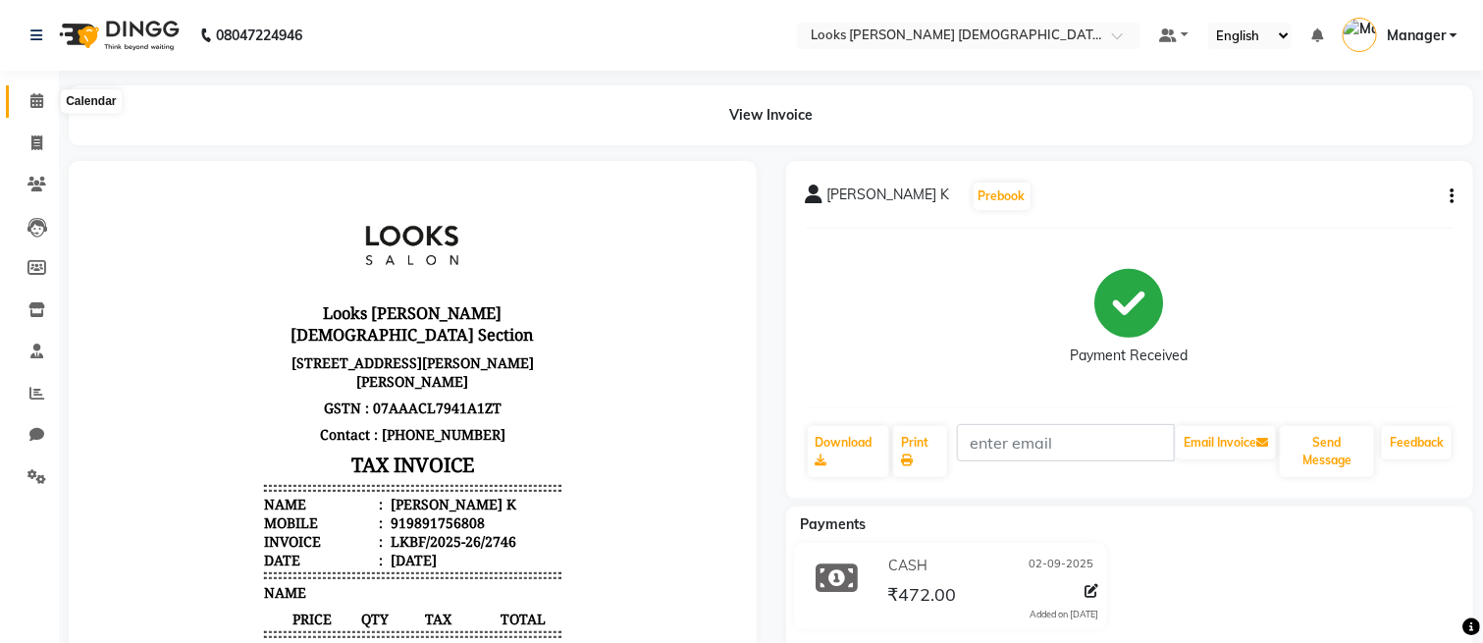
click at [24, 104] on span at bounding box center [37, 101] width 34 height 23
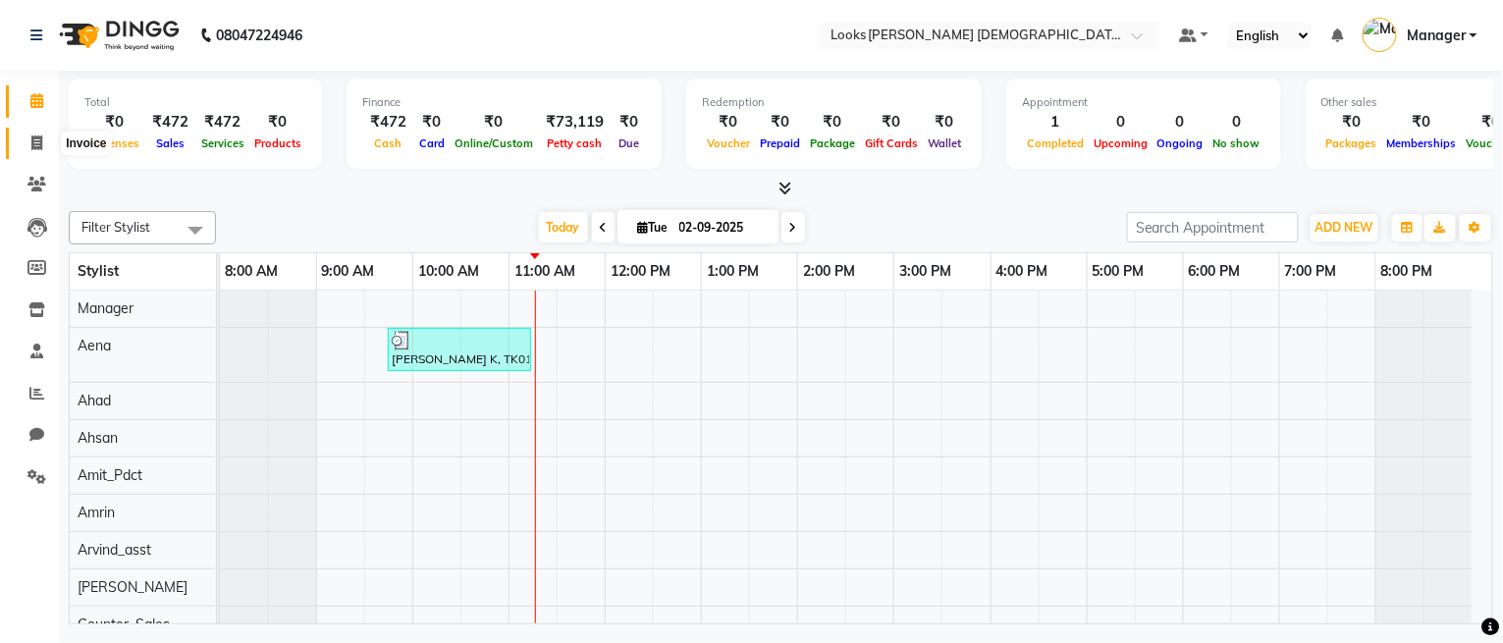
click at [43, 137] on span at bounding box center [37, 144] width 34 height 23
select select "service"
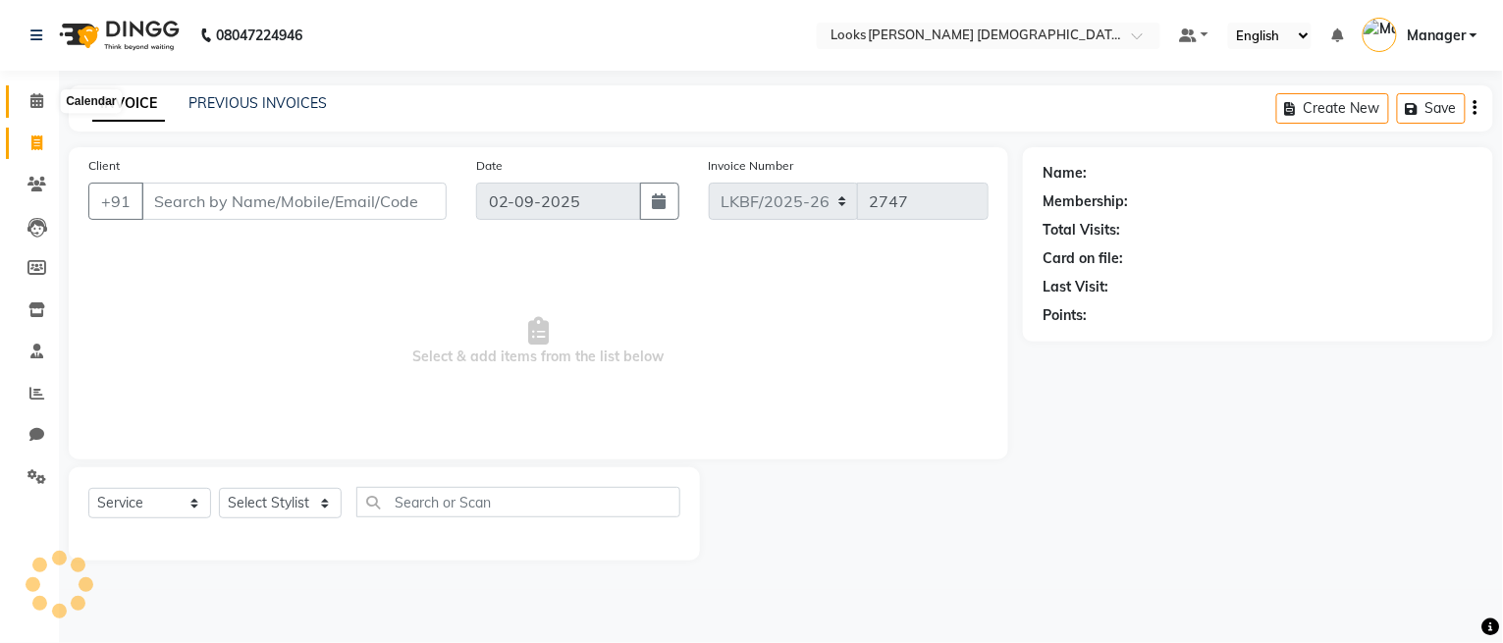
click at [38, 99] on icon at bounding box center [36, 100] width 13 height 15
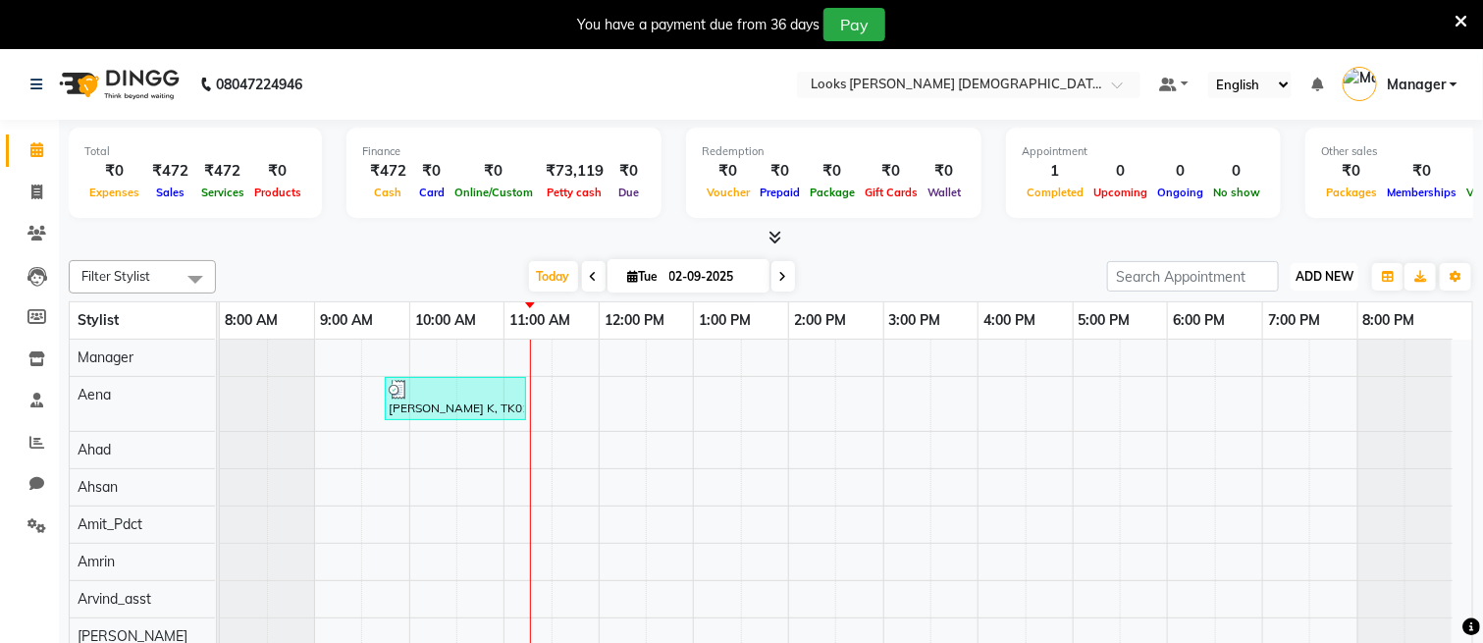
click at [1307, 270] on span "ADD NEW" at bounding box center [1325, 276] width 58 height 15
click at [1263, 359] on link "Add Expense" at bounding box center [1281, 364] width 155 height 26
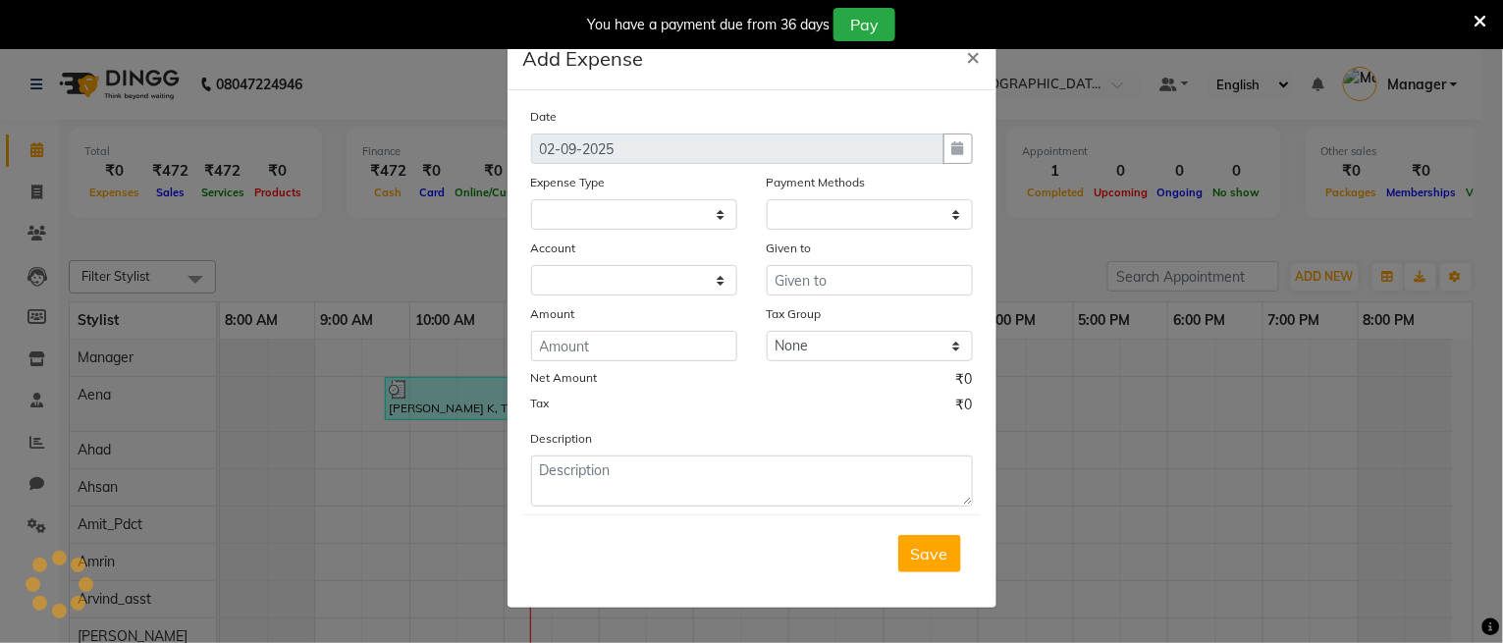
select select "1"
select select "7940"
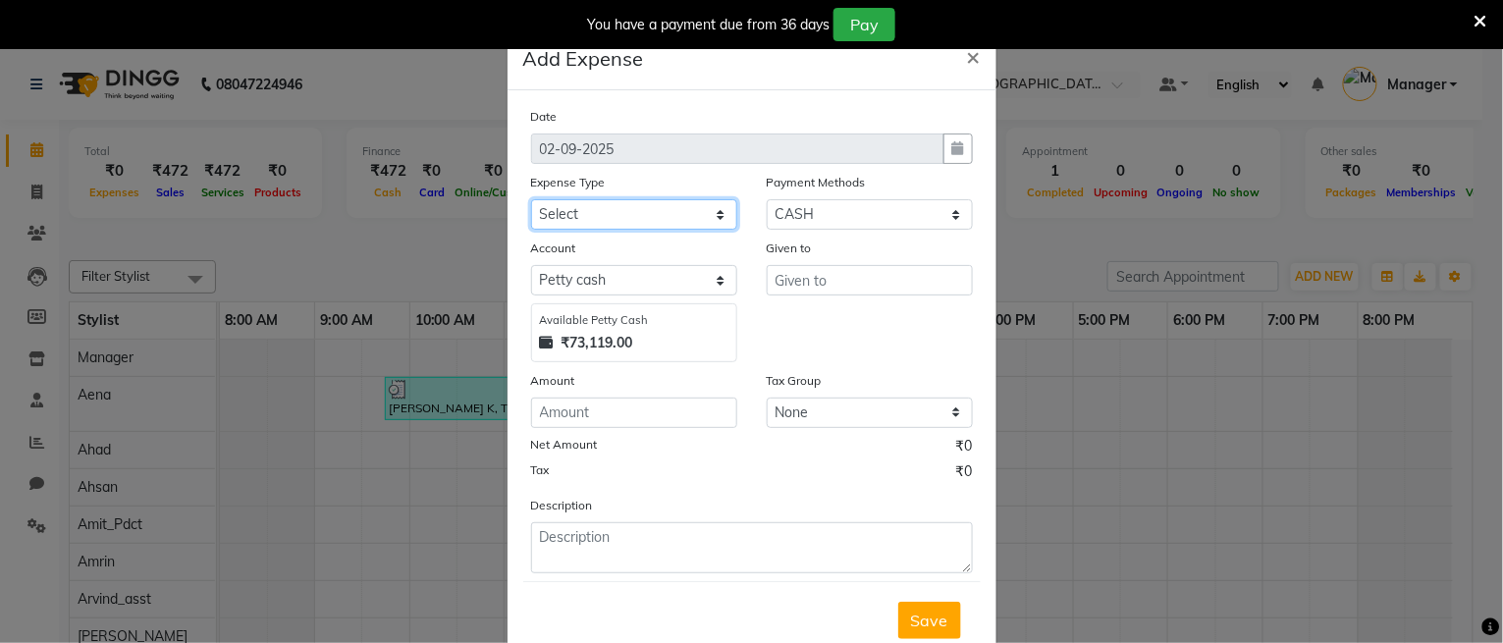
click at [610, 211] on select "Select Bank Deposit Blinkit Cash Handover CLIENT Client ordered food Client Ref…" at bounding box center [634, 214] width 206 height 30
select select "23704"
click at [531, 199] on select "Select Bank Deposit Blinkit Cash Handover CLIENT Client ordered food Client Ref…" at bounding box center [634, 214] width 206 height 30
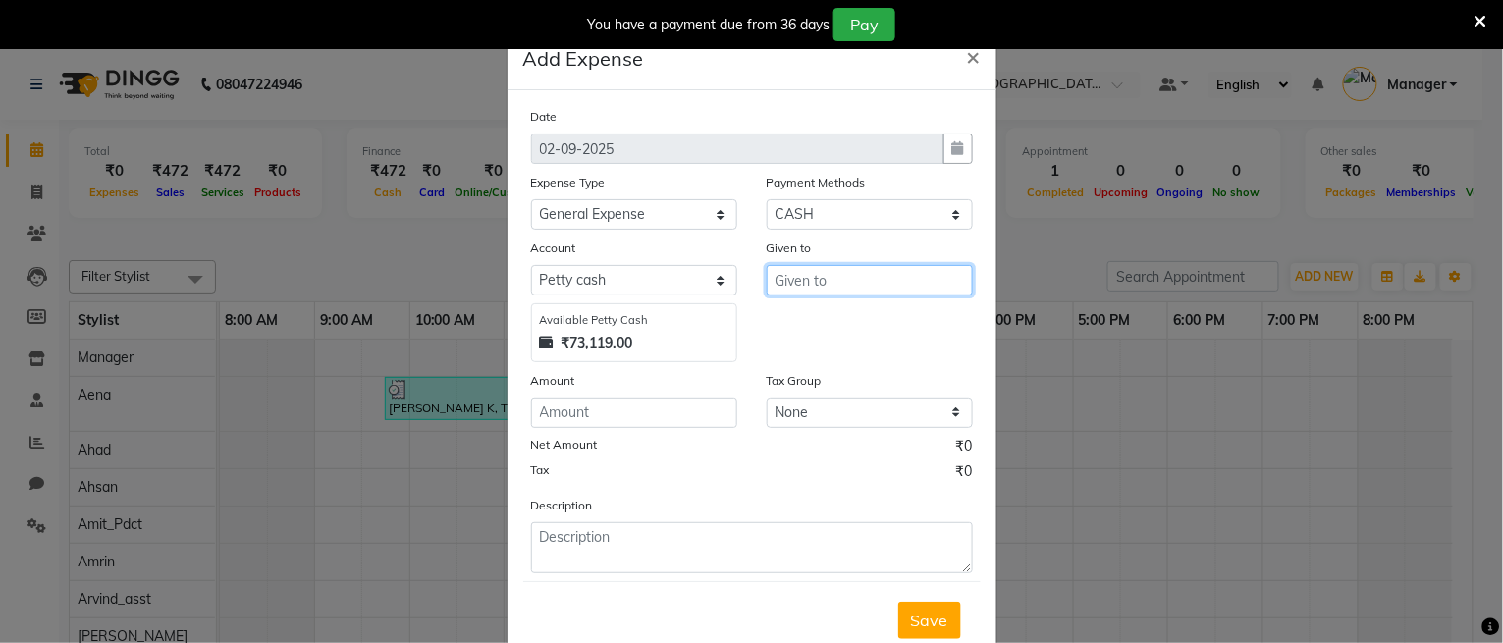
click at [797, 280] on input "text" at bounding box center [870, 280] width 206 height 30
type input "Counter_Sales"
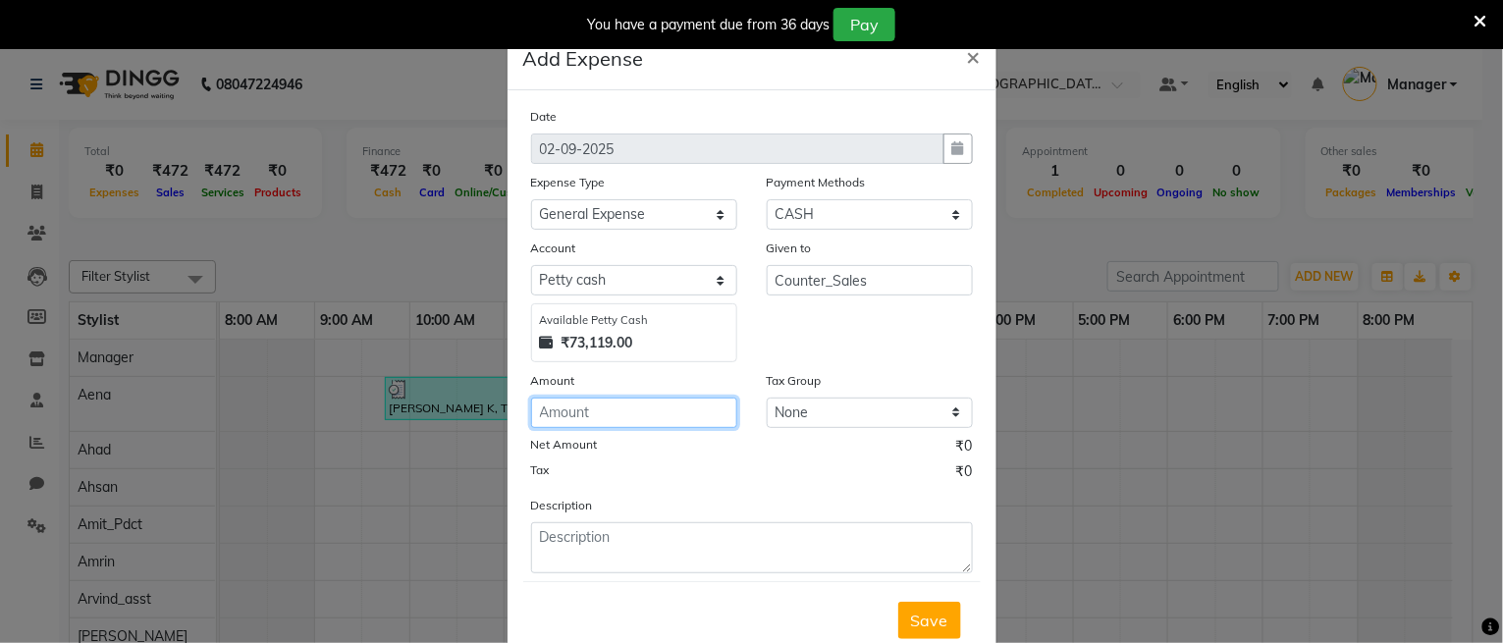
click at [650, 408] on input "number" at bounding box center [634, 413] width 206 height 30
type input "120"
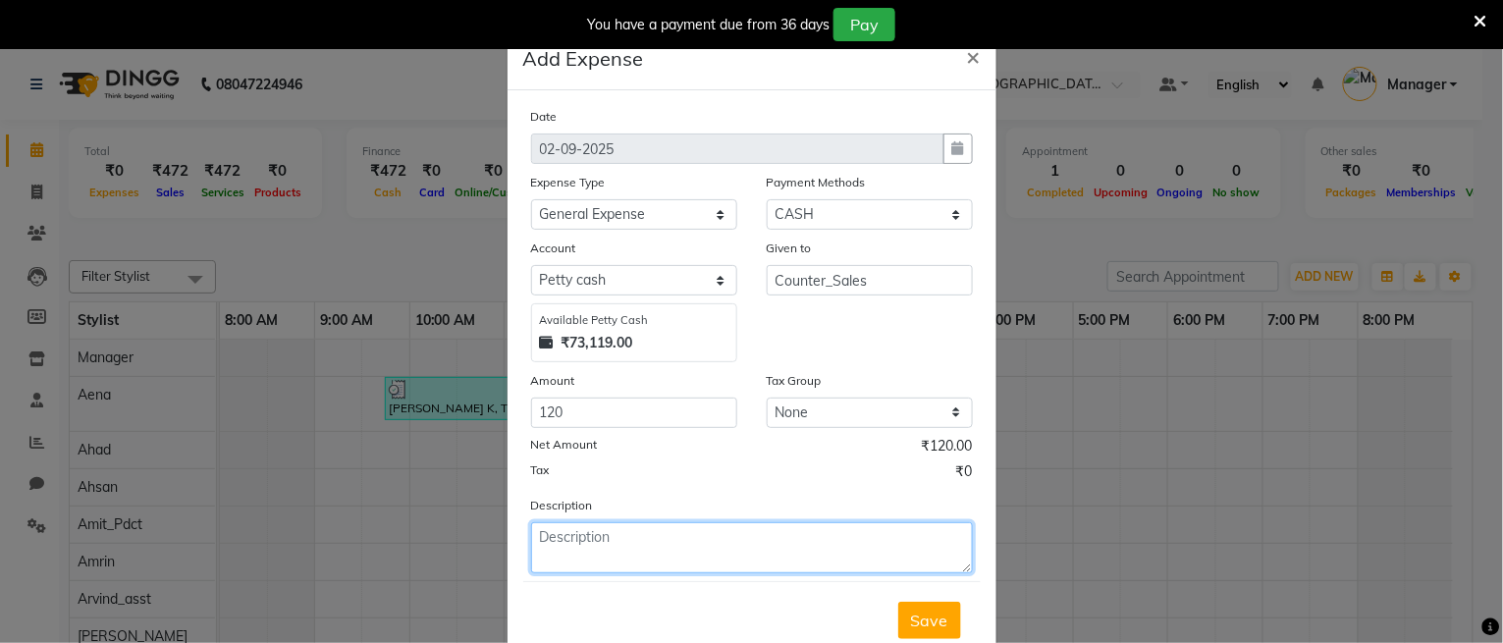
click at [618, 539] on textarea at bounding box center [752, 547] width 442 height 51
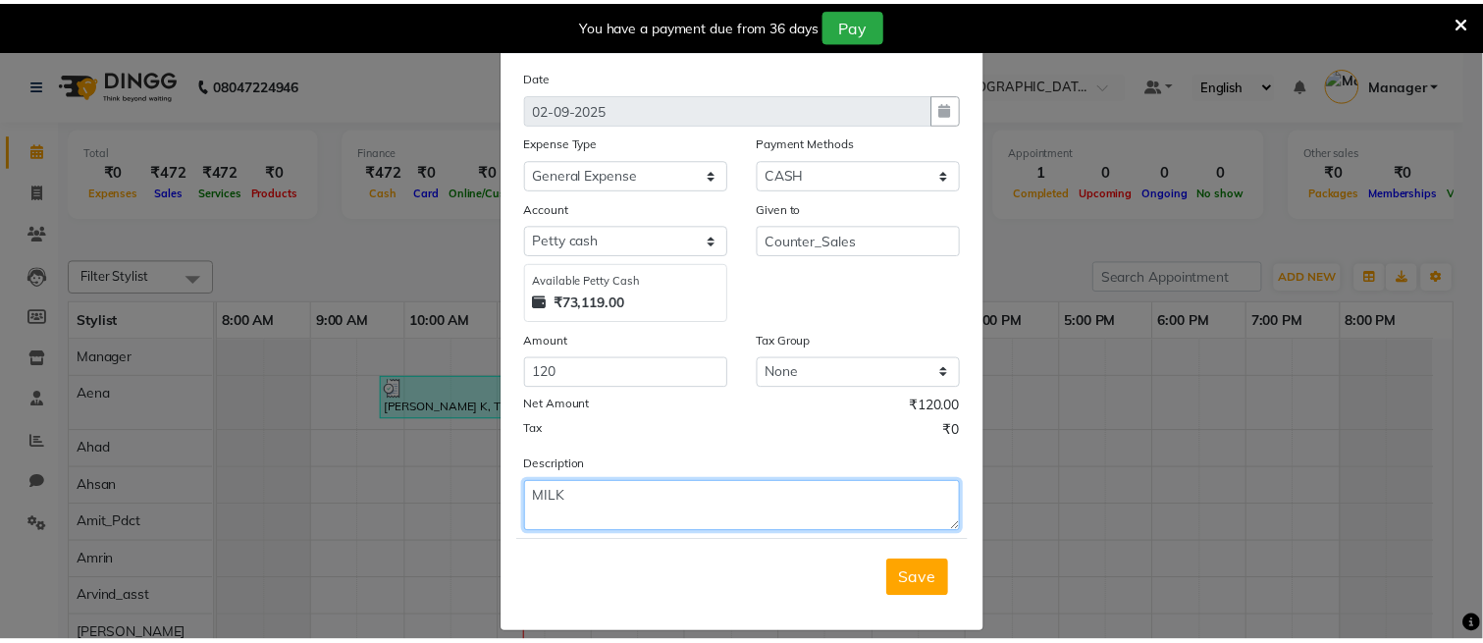
scroll to position [61, 0]
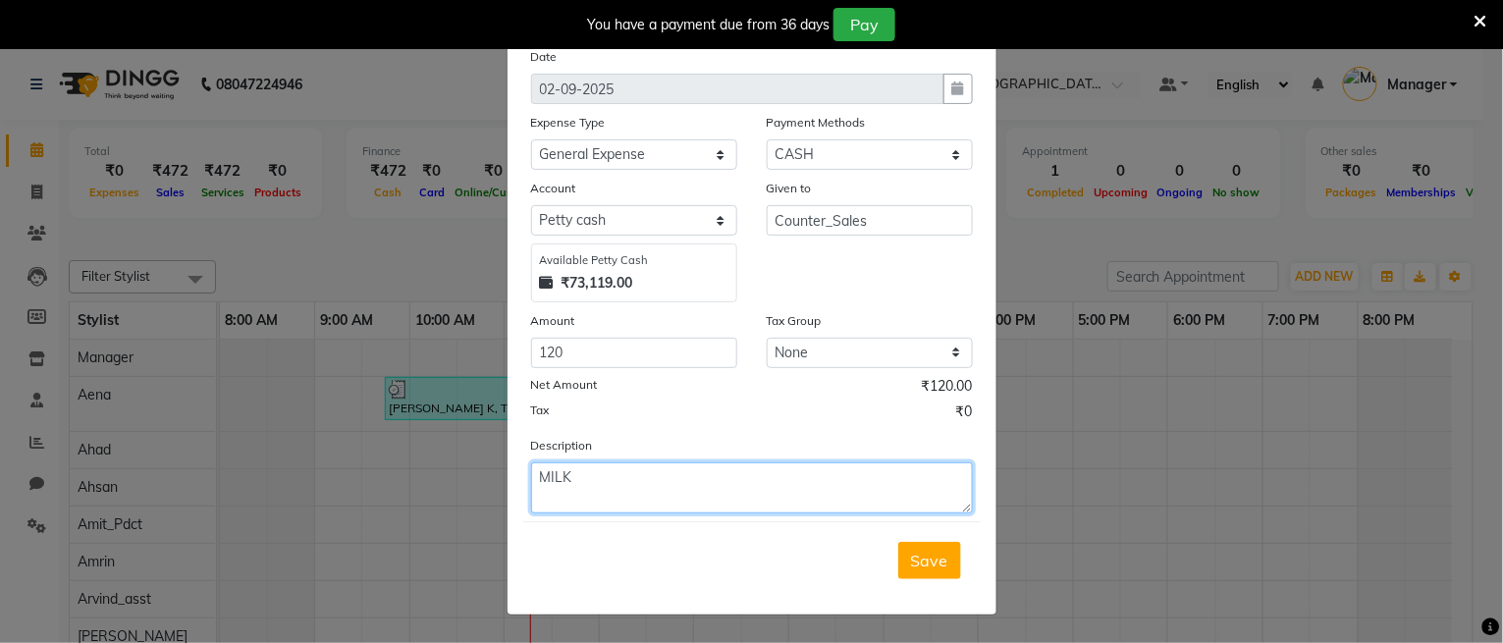
type textarea "MILK"
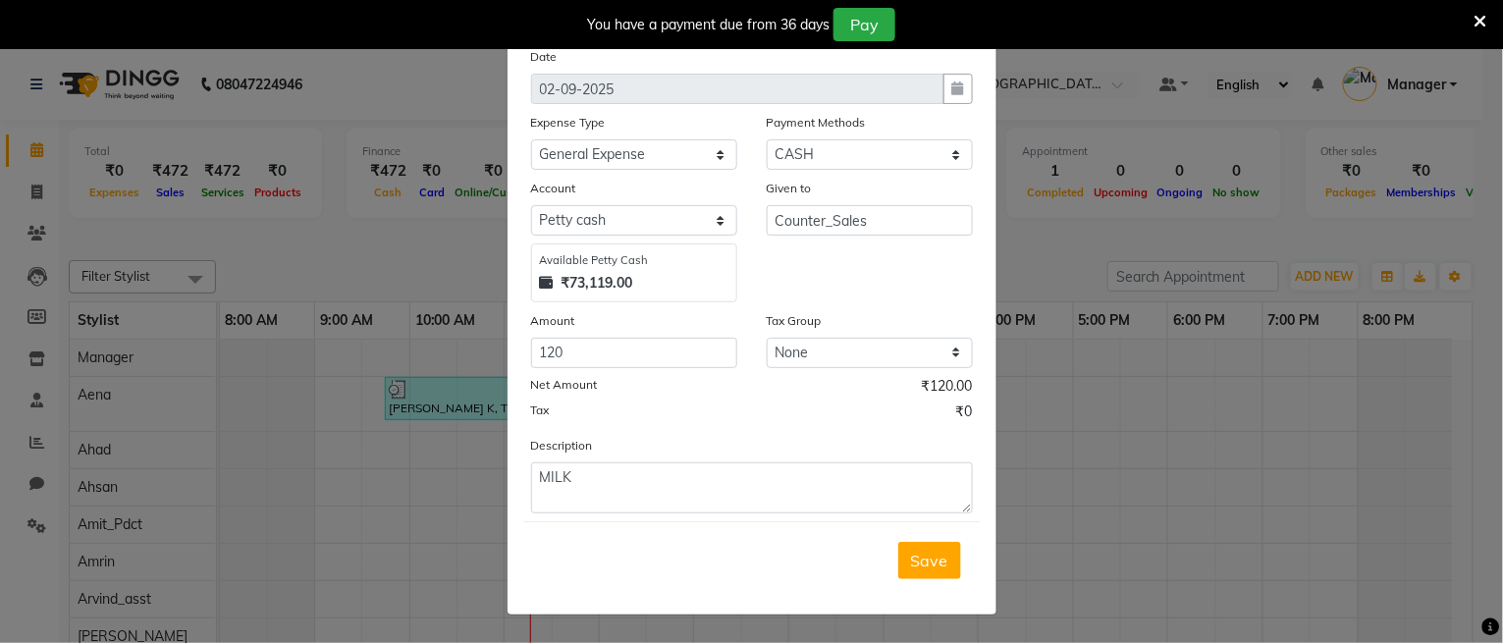
click at [919, 590] on div "Save" at bounding box center [751, 560] width 457 height 78
click at [915, 570] on button "Save" at bounding box center [929, 560] width 63 height 37
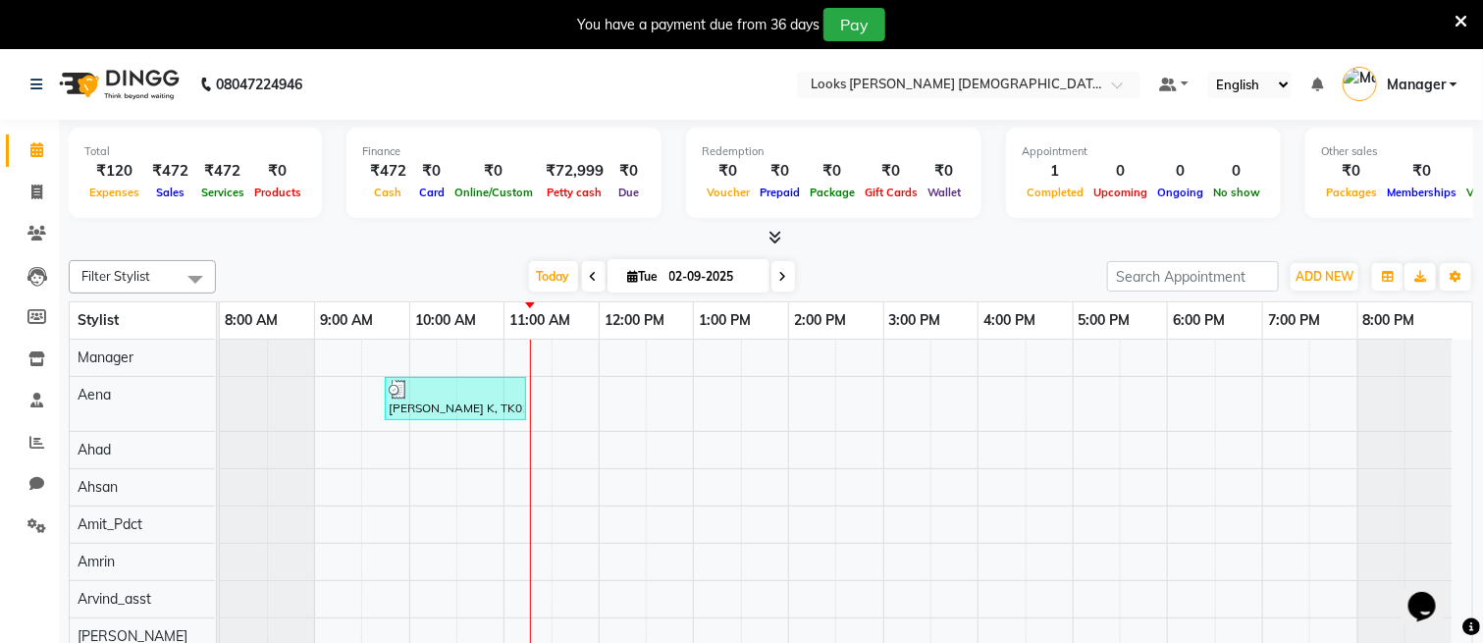
click at [1462, 17] on icon at bounding box center [1461, 22] width 13 height 18
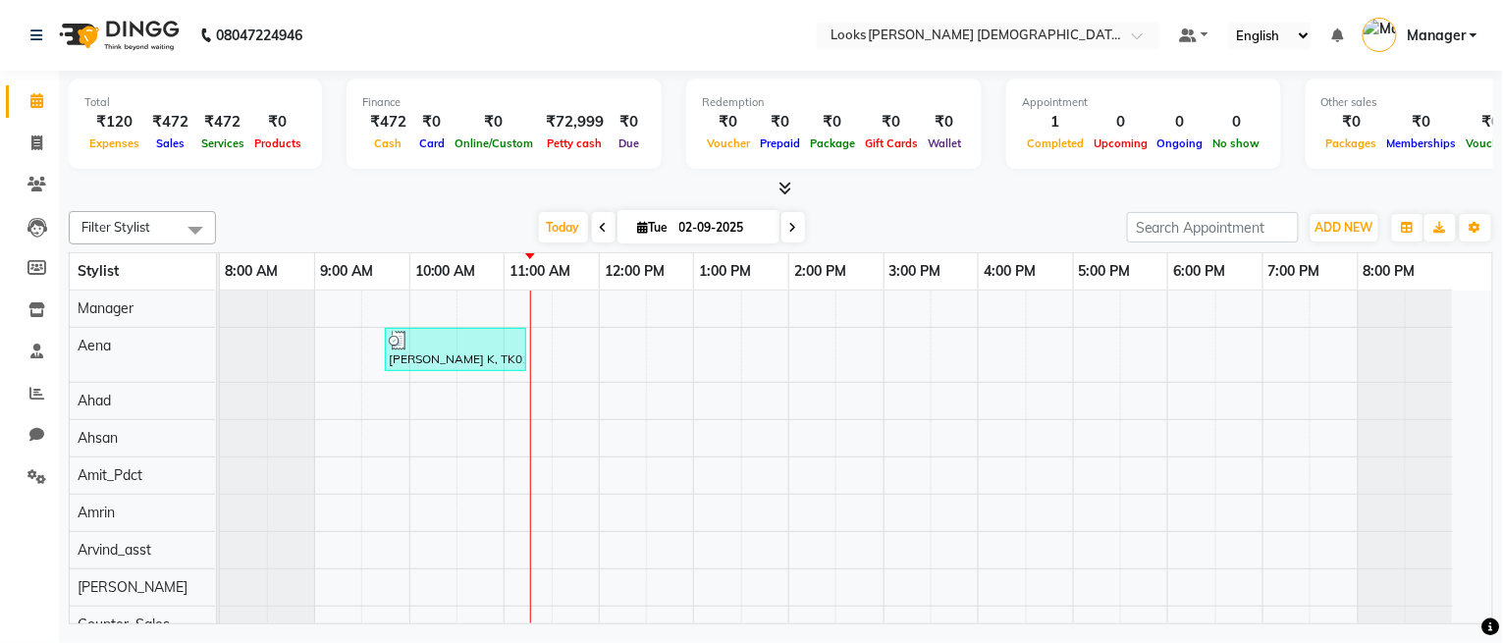
click at [31, 99] on icon at bounding box center [36, 100] width 13 height 15
drag, startPoint x: 545, startPoint y: 119, endPoint x: 589, endPoint y: 124, distance: 44.4
click at [589, 124] on div "₹72,999" at bounding box center [575, 122] width 74 height 23
click at [608, 102] on div "Finance" at bounding box center [504, 102] width 284 height 17
